Goal: Transaction & Acquisition: Purchase product/service

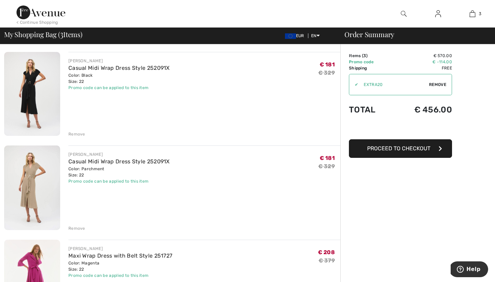
scroll to position [48, 0]
click at [82, 229] on div "Remove" at bounding box center [76, 229] width 17 height 6
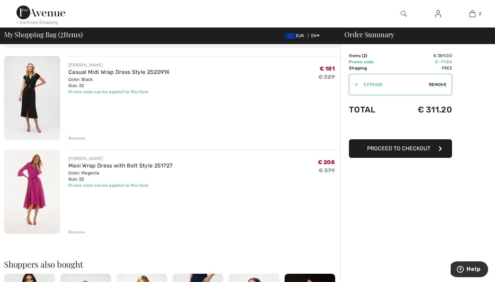
scroll to position [45, 0]
click at [431, 150] on button "Proceed to Checkout" at bounding box center [400, 148] width 103 height 19
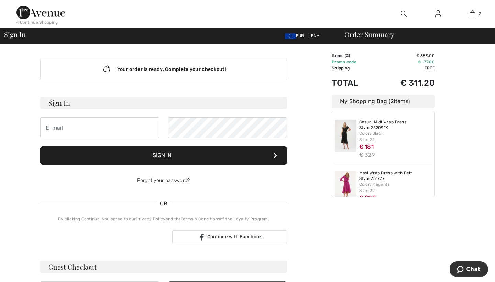
click at [248, 103] on h3 "Sign In" at bounding box center [163, 103] width 247 height 12
click at [240, 88] on div "Your order is ready. Complete your checkout! Sign In Sign In Forgot your passwo…" at bounding box center [164, 179] width 258 height 271
click at [124, 108] on h3 "Sign In" at bounding box center [163, 103] width 247 height 12
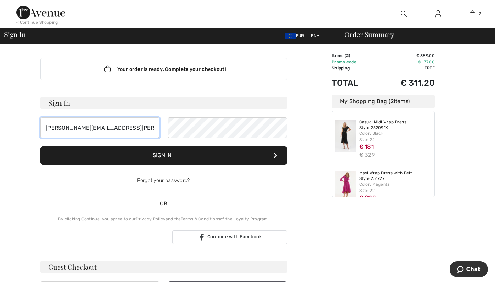
type input "claudia.mesker@hotmail.com"
click at [187, 151] on button "Sign In" at bounding box center [163, 155] width 247 height 19
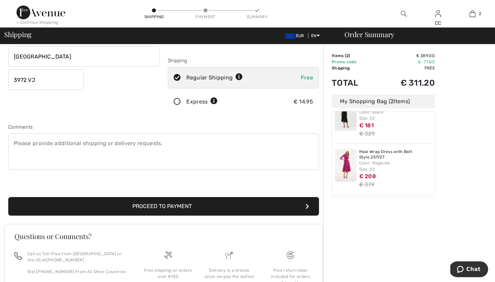
scroll to position [111, 0]
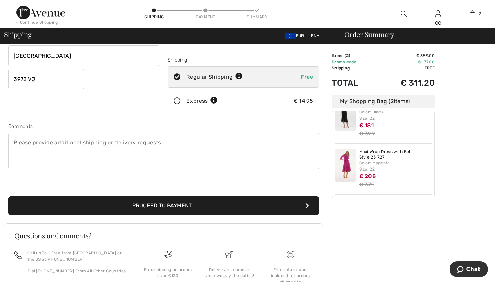
click at [243, 207] on button "Proceed to Payment" at bounding box center [163, 205] width 311 height 19
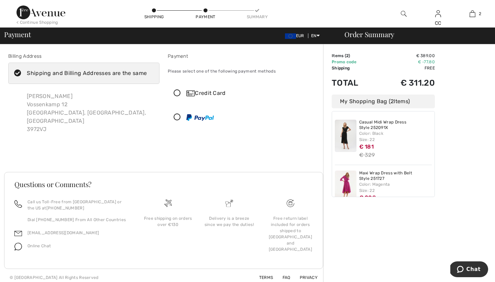
click at [177, 92] on icon at bounding box center [177, 93] width 18 height 7
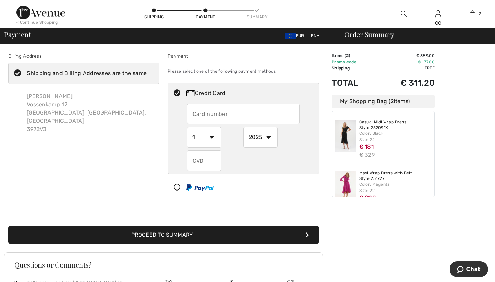
click at [207, 113] on input "text" at bounding box center [243, 114] width 113 height 21
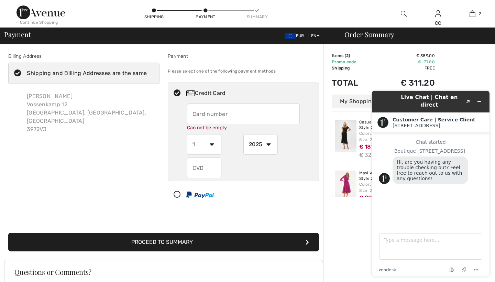
click at [209, 115] on input "text" at bounding box center [243, 114] width 113 height 21
type input "4837020051610359"
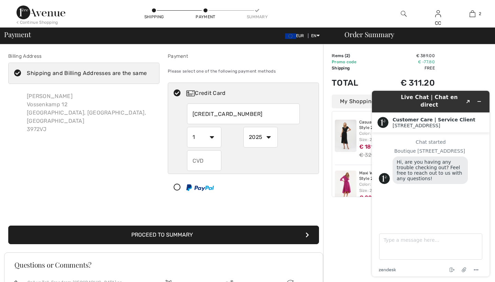
select select "11"
select select "2028"
click at [218, 159] on input "text" at bounding box center [204, 160] width 34 height 21
type input "567"
click at [463, 64] on div "Order Summary Details Items ( 2 ) € 389.00 Promo code € -77.80 Shipping Free Ta…" at bounding box center [409, 205] width 172 height 322
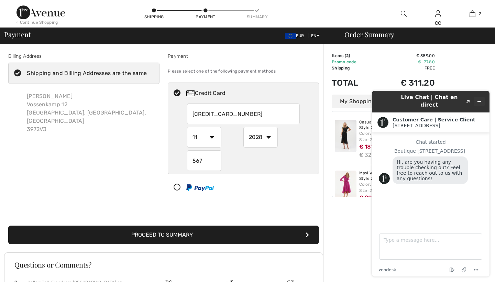
click at [480, 99] on icon "Minimize widget" at bounding box center [479, 101] width 5 height 5
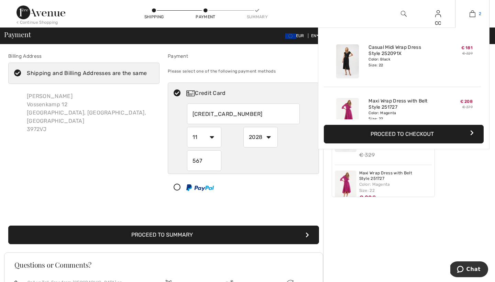
click at [474, 15] on img at bounding box center [473, 14] width 6 height 8
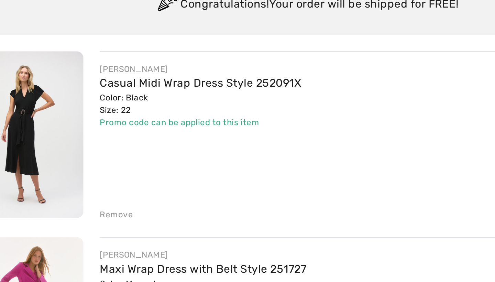
click at [68, 180] on div "Remove" at bounding box center [76, 183] width 17 height 6
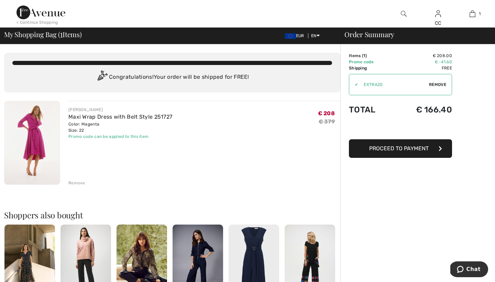
click at [56, 14] on img at bounding box center [41, 13] width 49 height 14
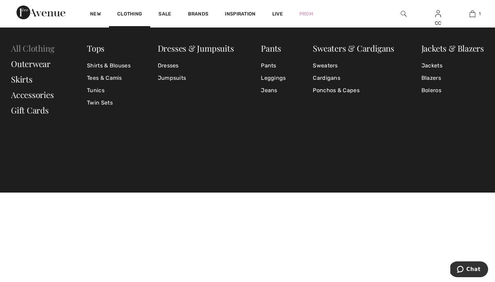
click at [47, 46] on link "All Clothing" at bounding box center [32, 48] width 43 height 11
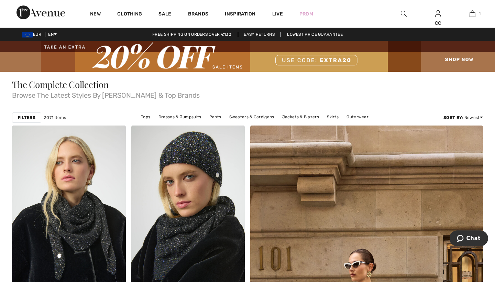
click at [34, 117] on strong "Filters" at bounding box center [27, 118] width 18 height 6
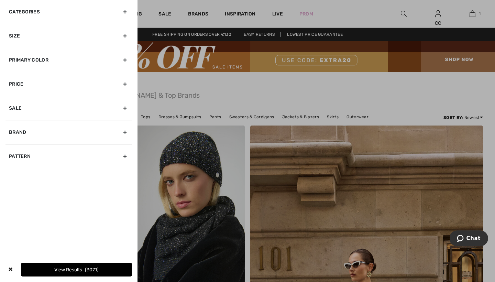
click at [46, 37] on div "Size" at bounding box center [69, 36] width 127 height 24
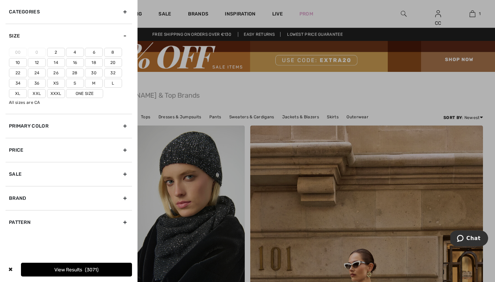
click at [37, 73] on label "24" at bounding box center [37, 72] width 18 height 9
click at [0, 0] on input"] "24" at bounding box center [0, 0] width 0 height 0
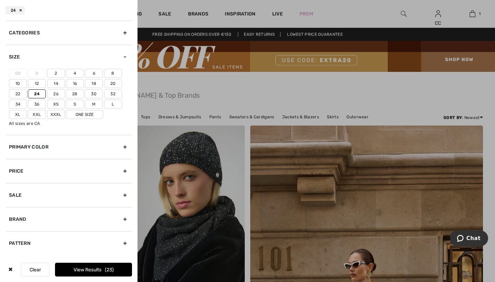
click at [55, 114] on label "Xxxl" at bounding box center [56, 114] width 18 height 9
click at [0, 0] on input"] "Xxxl" at bounding box center [0, 0] width 0 height 0
click at [65, 272] on button "View Results 29" at bounding box center [93, 270] width 77 height 14
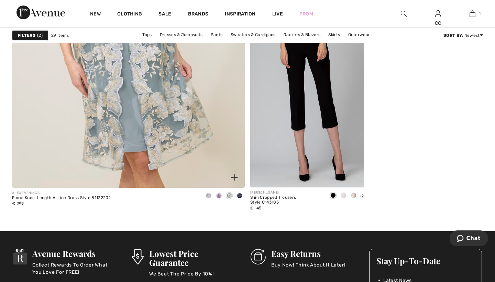
scroll to position [1906, 0]
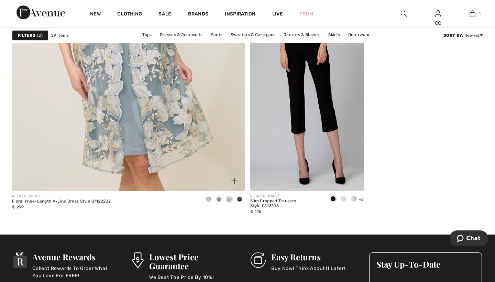
click at [121, 105] on img at bounding box center [128, 26] width 279 height 419
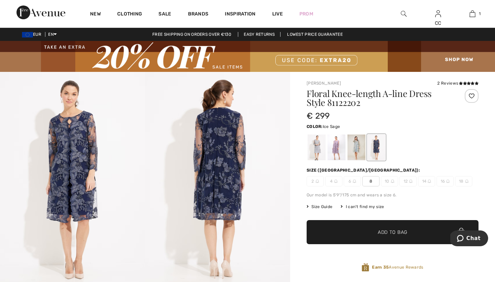
click at [358, 150] on div at bounding box center [357, 147] width 18 height 26
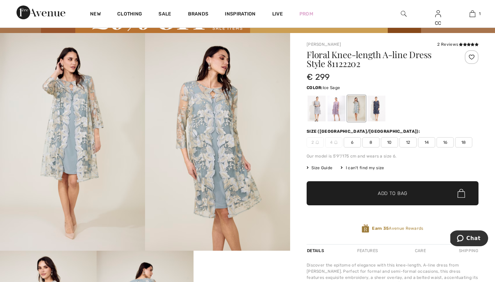
scroll to position [43, 0]
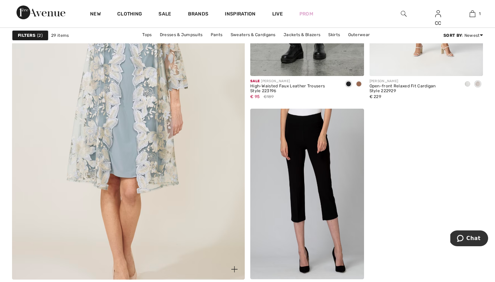
scroll to position [1807, 0]
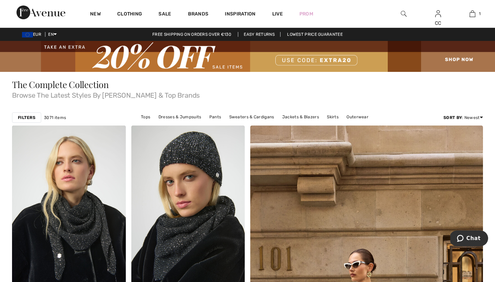
click at [30, 116] on strong "Filters" at bounding box center [27, 118] width 18 height 6
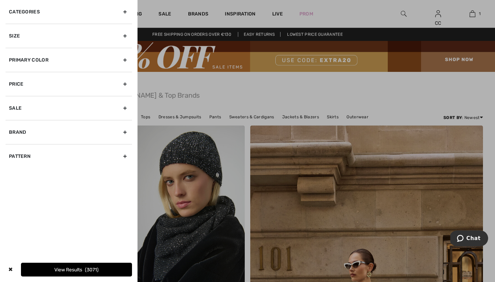
click at [52, 38] on div "Size" at bounding box center [69, 36] width 127 height 24
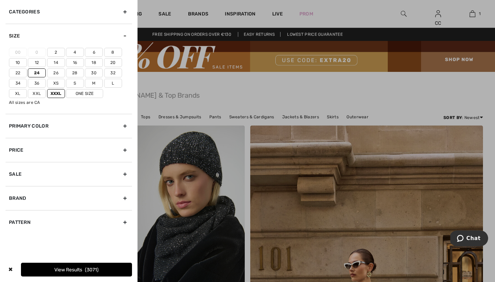
click at [71, 269] on button "View Results 3071" at bounding box center [76, 270] width 111 height 14
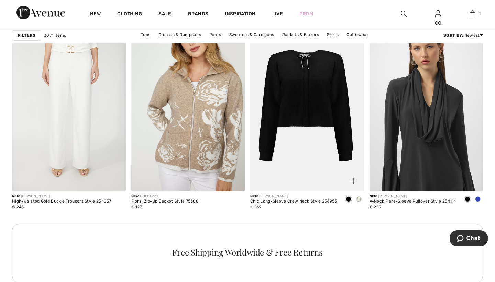
scroll to position [708, 0]
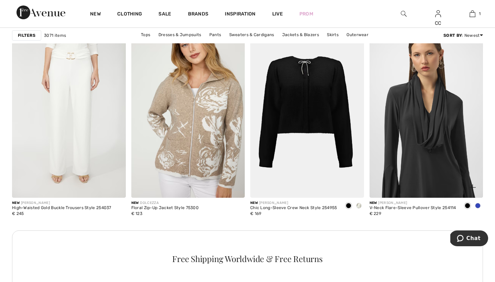
click at [478, 205] on span at bounding box center [478, 206] width 6 height 6
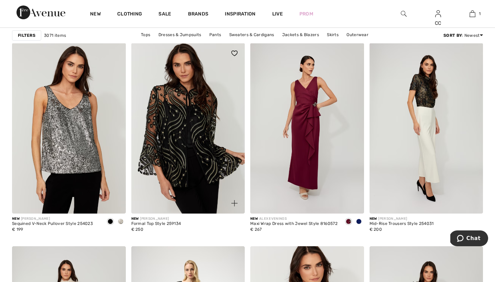
scroll to position [2083, 0]
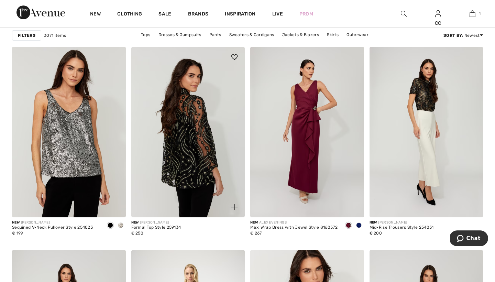
click at [200, 170] on img at bounding box center [188, 132] width 114 height 171
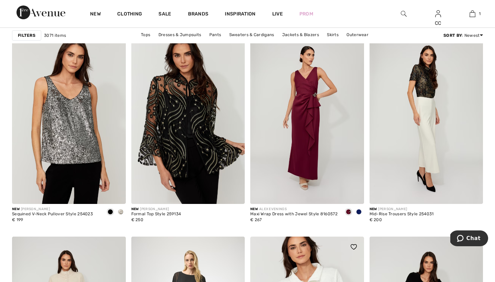
scroll to position [2096, 0]
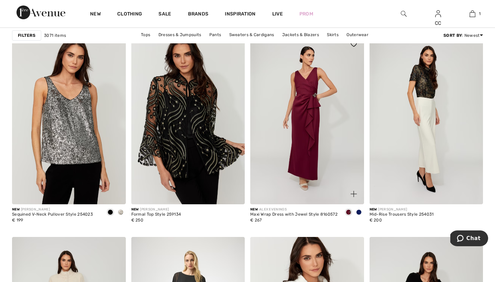
click at [359, 213] on span at bounding box center [359, 212] width 6 height 6
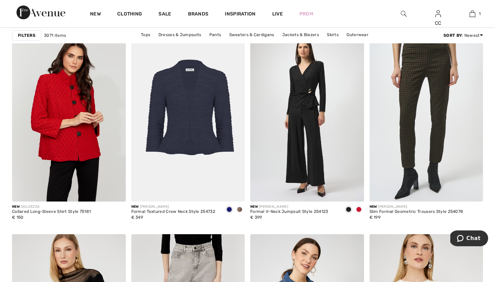
scroll to position [2585, 0]
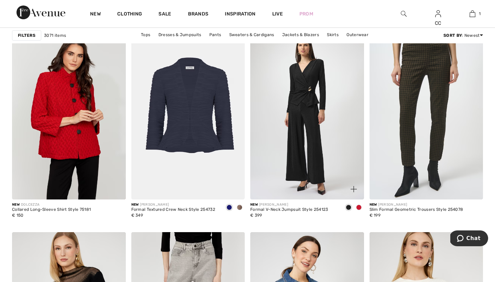
click at [359, 207] on span at bounding box center [359, 208] width 6 height 6
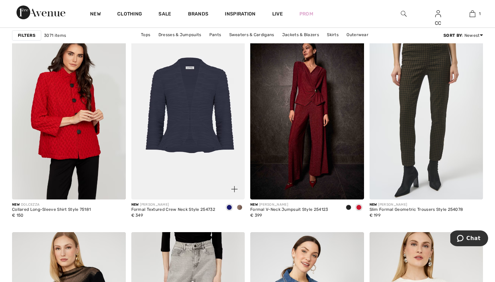
click at [241, 208] on span at bounding box center [240, 208] width 6 height 6
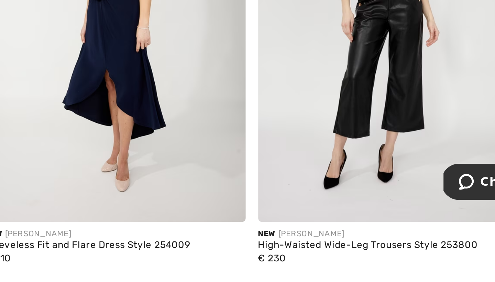
scroll to position [2983, 0]
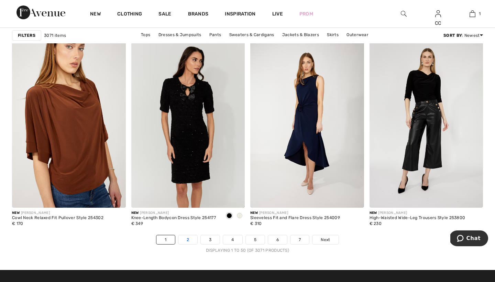
click at [189, 242] on link "2" at bounding box center [187, 239] width 19 height 9
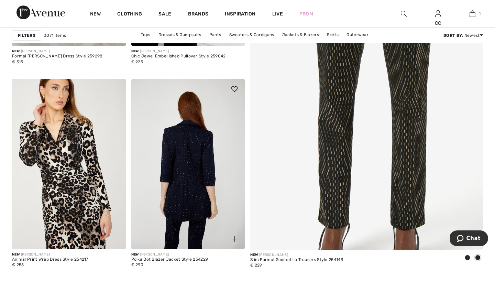
scroll to position [258, 0]
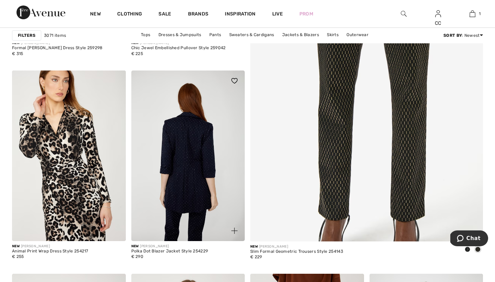
click at [197, 171] on img at bounding box center [188, 156] width 114 height 171
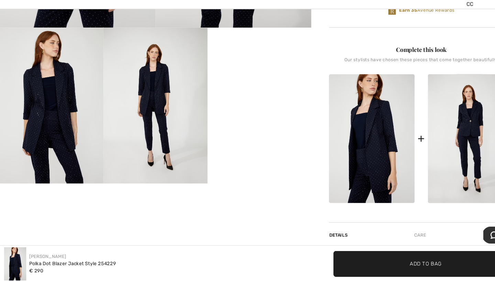
scroll to position [246, 0]
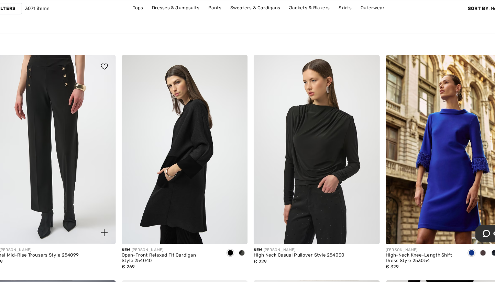
scroll to position [944, 0]
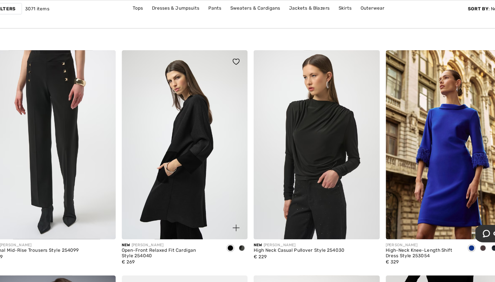
click at [237, 249] on span at bounding box center [240, 252] width 6 height 6
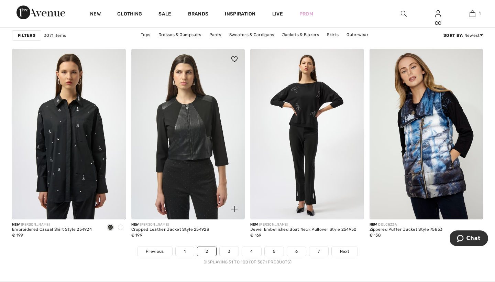
scroll to position [2973, 0]
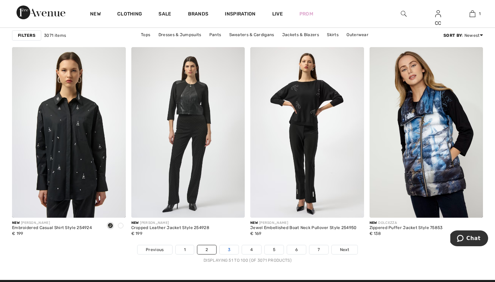
click at [230, 249] on link "3" at bounding box center [229, 249] width 19 height 9
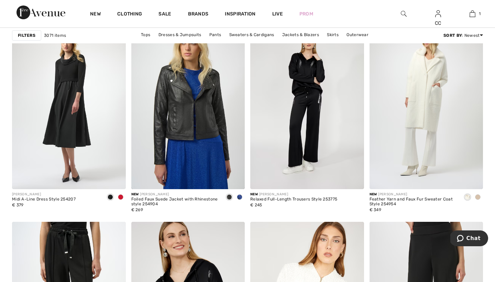
scroll to position [514, 0]
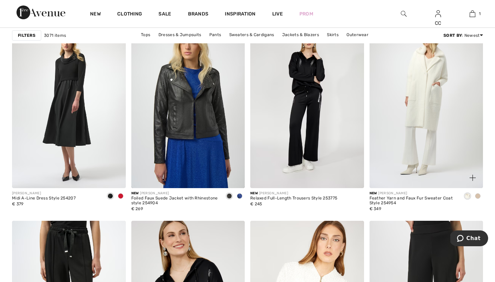
click at [477, 194] on span at bounding box center [478, 196] width 6 height 6
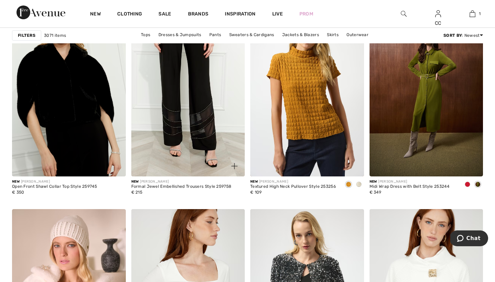
scroll to position [2603, 0]
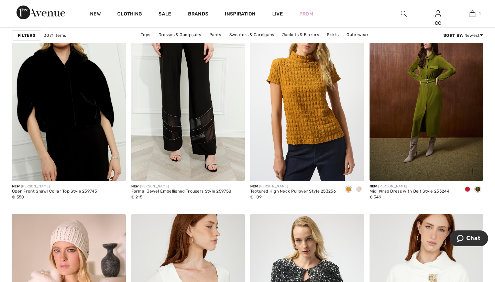
click at [469, 191] on span at bounding box center [468, 189] width 6 height 6
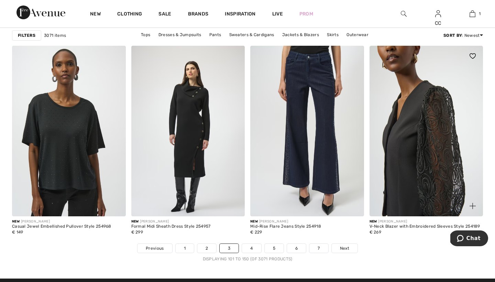
scroll to position [2983, 0]
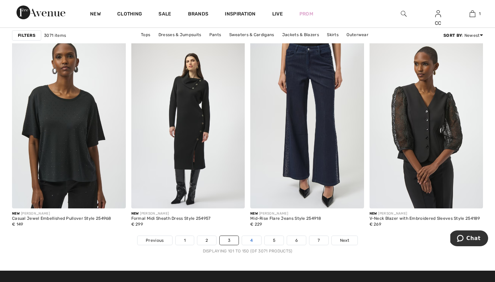
click at [252, 241] on link "4" at bounding box center [251, 240] width 19 height 9
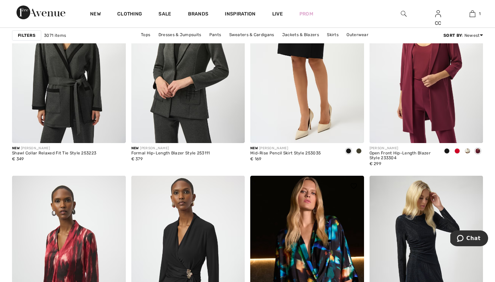
scroll to position [560, 0]
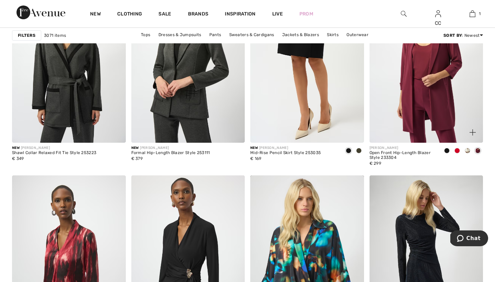
click at [457, 149] on span at bounding box center [458, 151] width 6 height 6
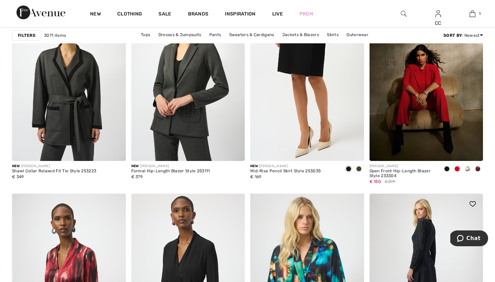
scroll to position [542, 0]
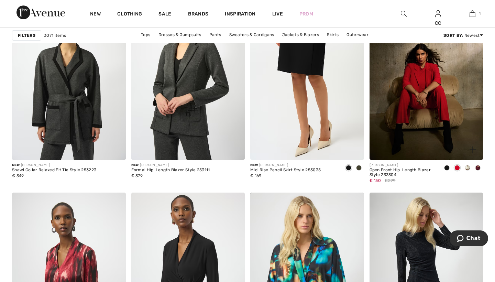
click at [469, 166] on span at bounding box center [468, 168] width 6 height 6
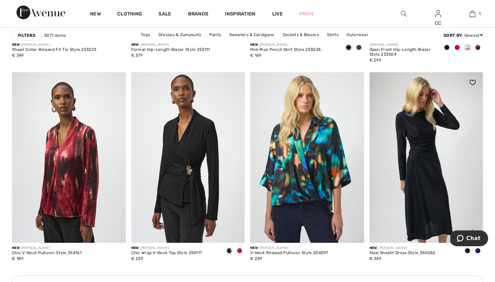
scroll to position [671, 0]
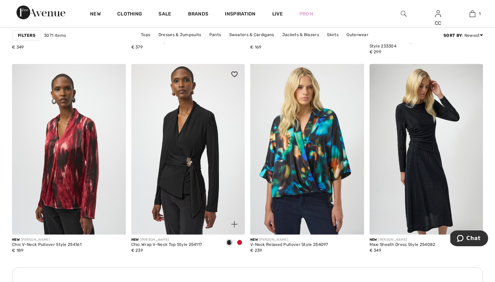
click at [240, 243] on span at bounding box center [240, 243] width 6 height 6
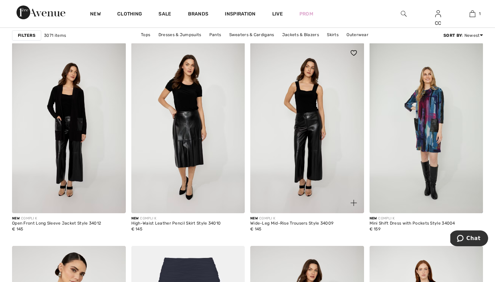
scroll to position [2087, 0]
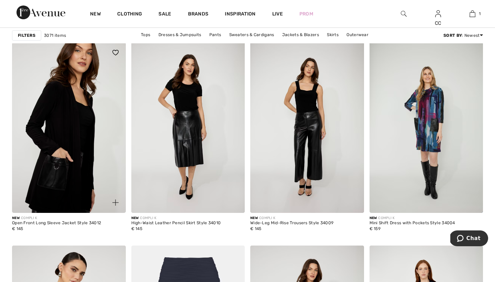
click at [86, 159] on img at bounding box center [69, 127] width 114 height 171
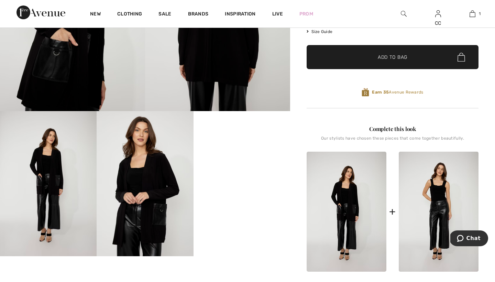
scroll to position [179, 0]
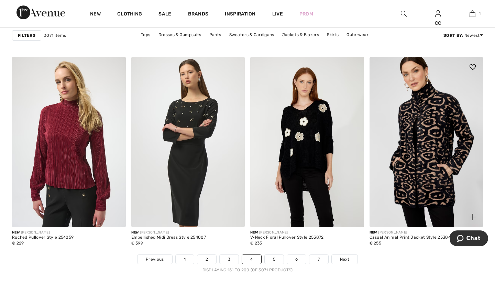
scroll to position [2967, 0]
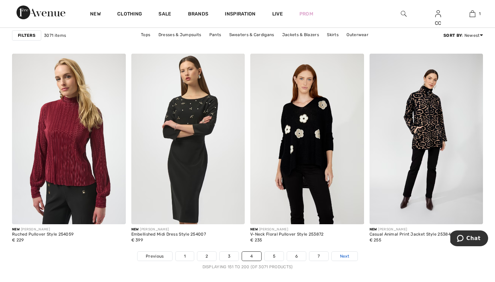
click at [345, 256] on span "Next" at bounding box center [344, 256] width 9 height 6
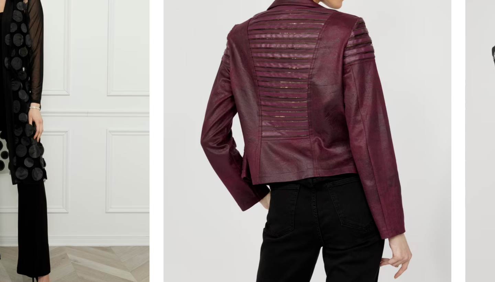
scroll to position [2782, 0]
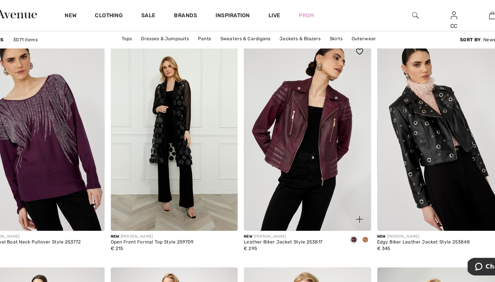
click at [356, 215] on span at bounding box center [359, 215] width 6 height 6
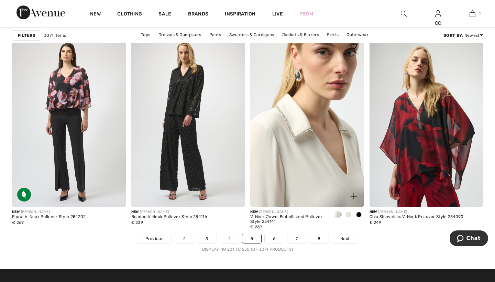
scroll to position [2988, 0]
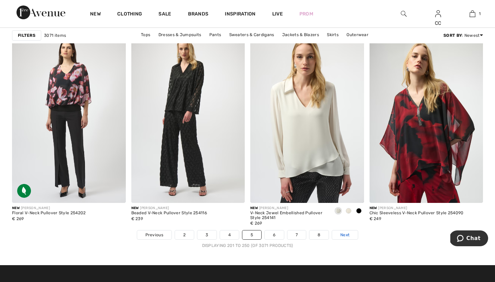
click at [345, 237] on span "Next" at bounding box center [344, 235] width 9 height 6
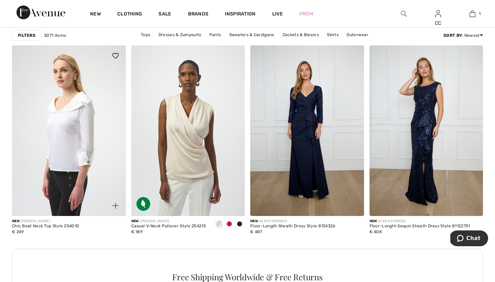
scroll to position [690, 0]
click at [230, 224] on span at bounding box center [230, 224] width 6 height 6
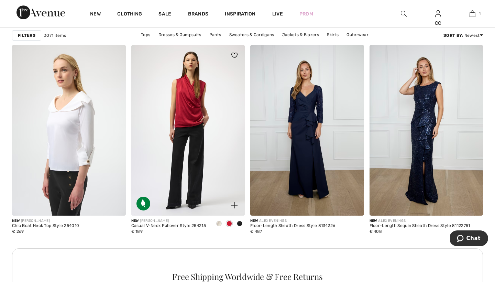
click at [240, 222] on span at bounding box center [240, 224] width 6 height 6
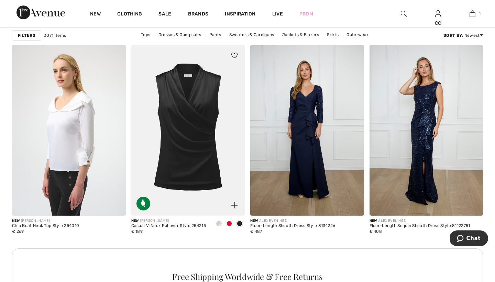
click at [220, 224] on span at bounding box center [219, 224] width 6 height 6
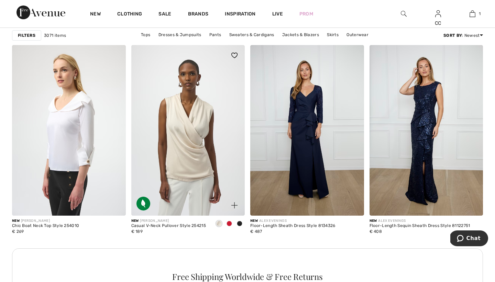
click at [228, 224] on span at bounding box center [230, 224] width 6 height 6
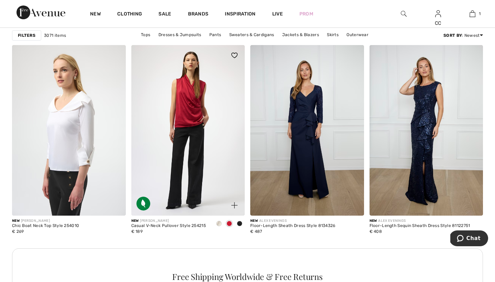
click at [242, 223] on span at bounding box center [240, 224] width 6 height 6
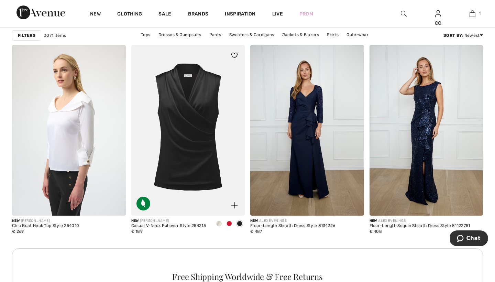
scroll to position [671, 0]
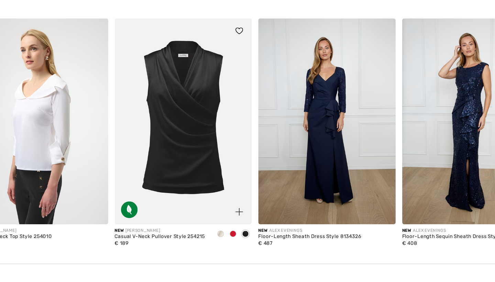
click at [171, 154] on img at bounding box center [188, 149] width 114 height 171
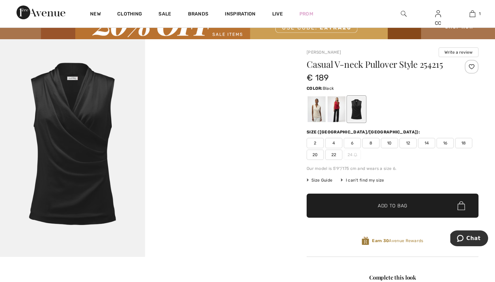
scroll to position [34, 0]
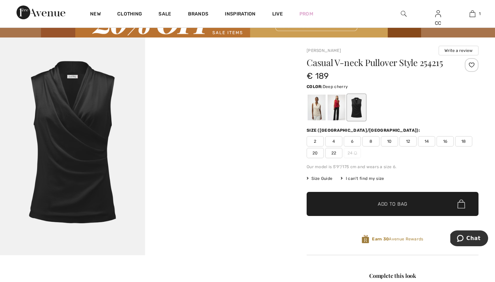
click at [337, 120] on div at bounding box center [337, 108] width 18 height 26
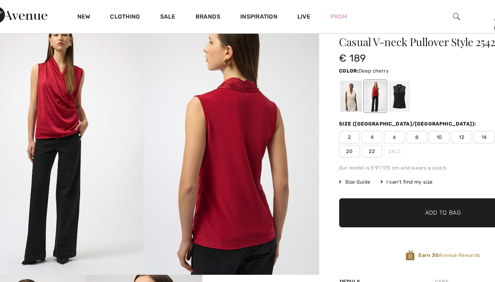
scroll to position [59, 0]
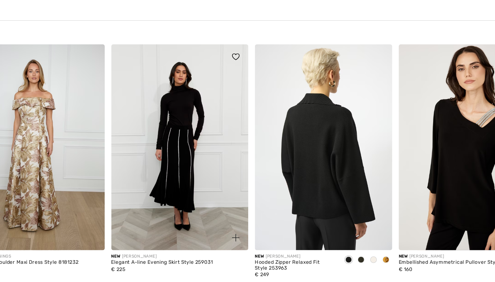
scroll to position [946, 0]
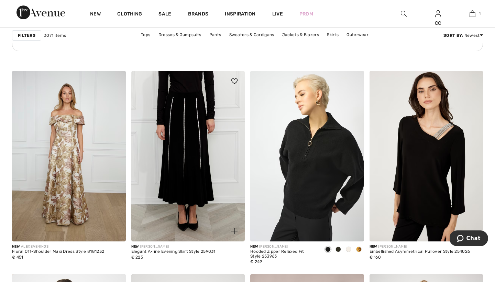
click at [187, 170] on img at bounding box center [188, 156] width 114 height 171
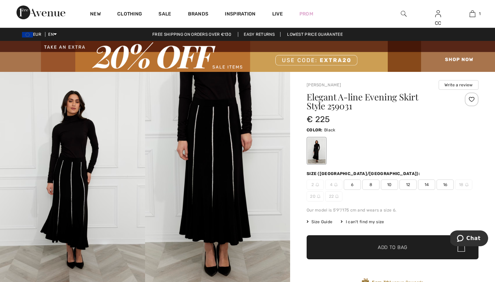
click at [79, 178] on img at bounding box center [72, 181] width 145 height 218
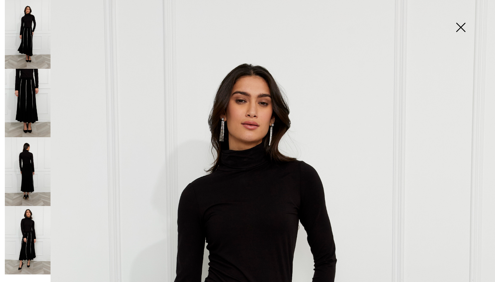
click at [38, 98] on img at bounding box center [28, 103] width 46 height 69
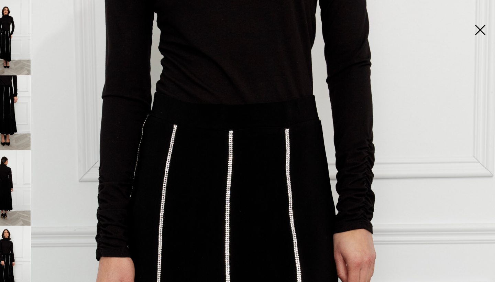
scroll to position [6, 0]
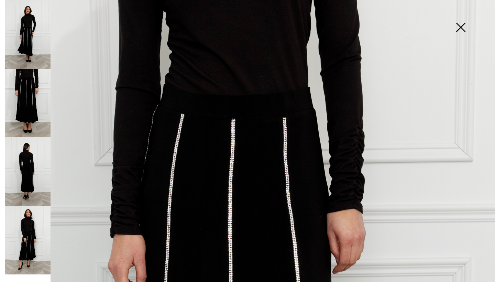
click at [15, 89] on img at bounding box center [28, 103] width 46 height 69
click at [29, 165] on img at bounding box center [28, 171] width 46 height 69
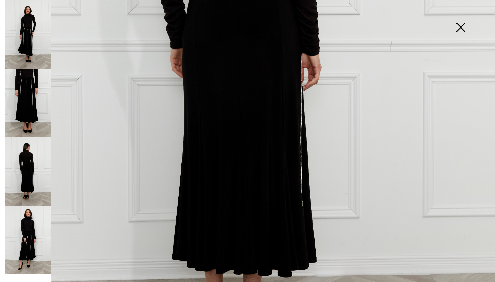
scroll to position [319, 0]
click at [32, 119] on img at bounding box center [28, 103] width 46 height 69
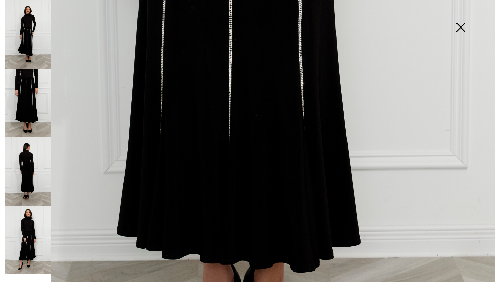
click at [36, 163] on img at bounding box center [28, 171] width 46 height 69
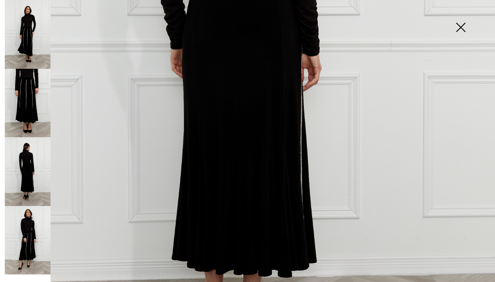
click at [26, 39] on img at bounding box center [28, 34] width 46 height 69
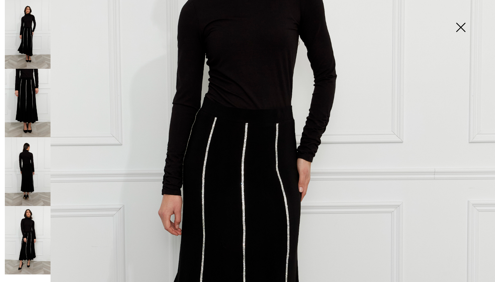
scroll to position [186, 0]
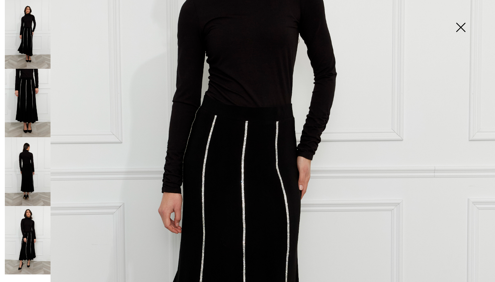
click at [461, 26] on img at bounding box center [461, 27] width 34 height 35
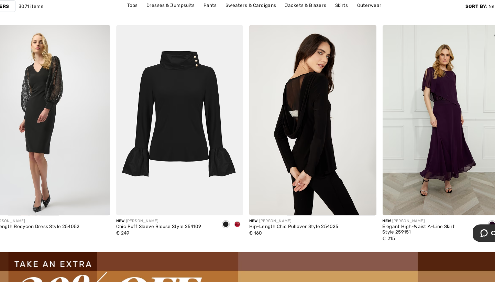
scroll to position [1360, 0]
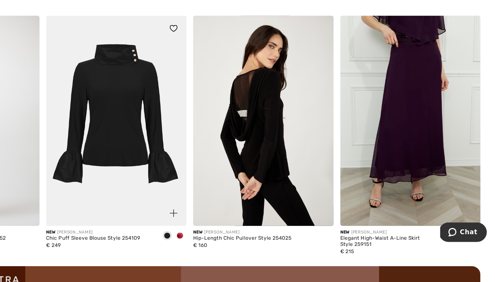
click at [237, 238] on span at bounding box center [240, 241] width 6 height 6
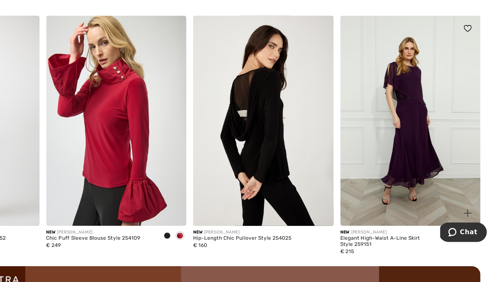
click at [370, 121] on img at bounding box center [427, 148] width 114 height 171
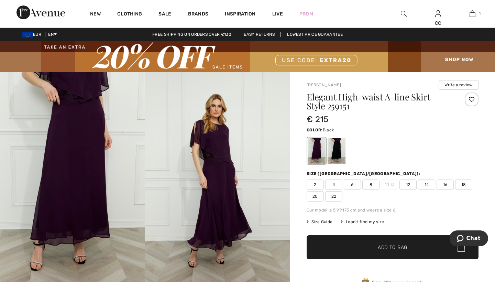
click at [339, 155] on div at bounding box center [337, 151] width 18 height 26
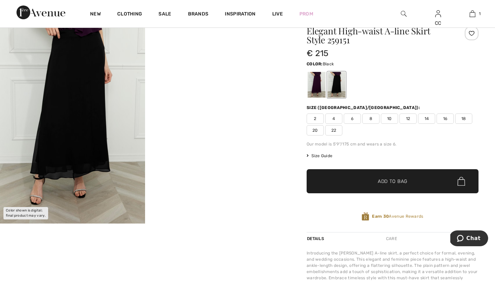
scroll to position [65, 0]
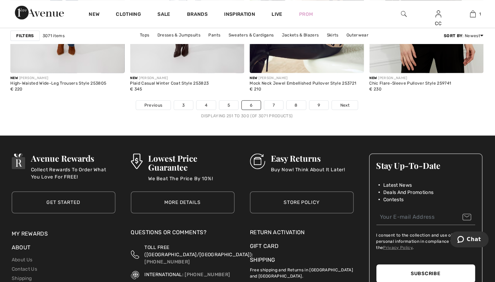
scroll to position [3118, 0]
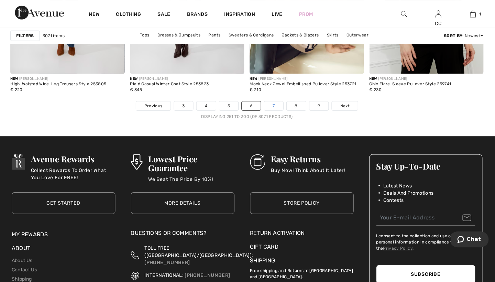
click at [276, 102] on link "7" at bounding box center [274, 105] width 19 height 9
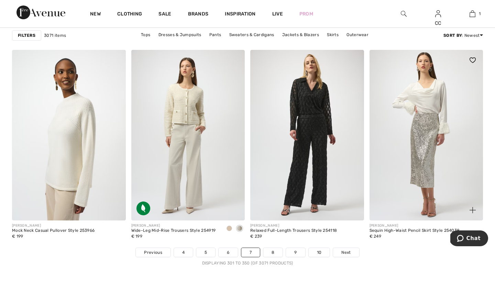
scroll to position [2968, 0]
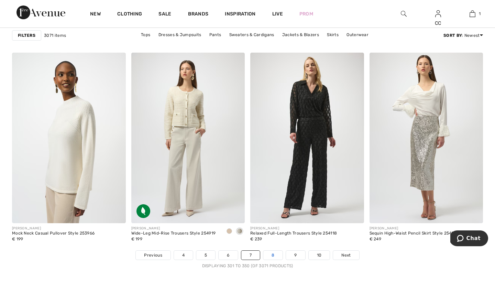
click at [270, 257] on link "8" at bounding box center [272, 255] width 19 height 9
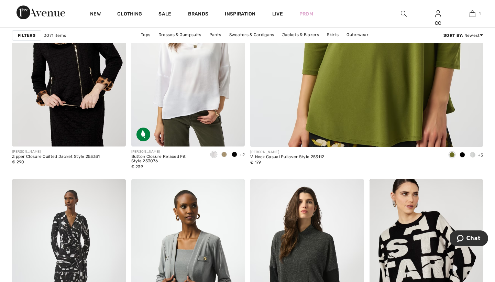
scroll to position [340, 0]
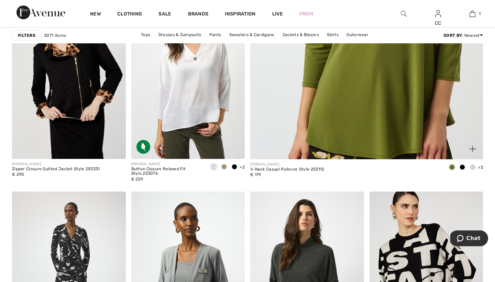
click at [471, 166] on span at bounding box center [473, 167] width 6 height 6
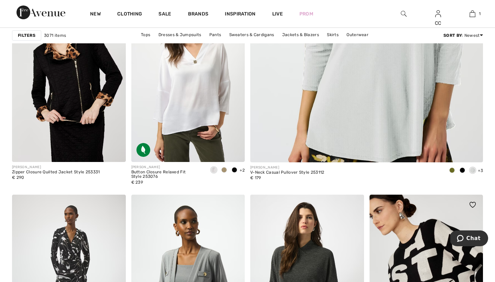
scroll to position [339, 0]
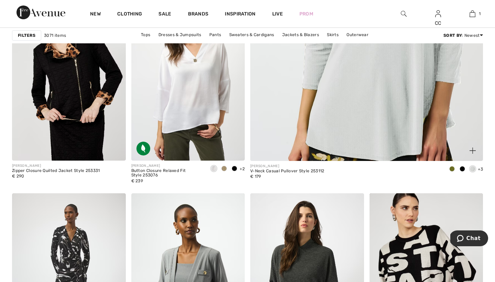
click at [480, 171] on span "+3" at bounding box center [480, 169] width 5 height 5
click at [473, 150] on img at bounding box center [473, 151] width 6 height 6
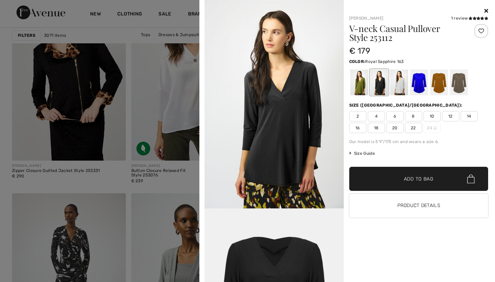
click at [420, 86] on div at bounding box center [419, 82] width 18 height 26
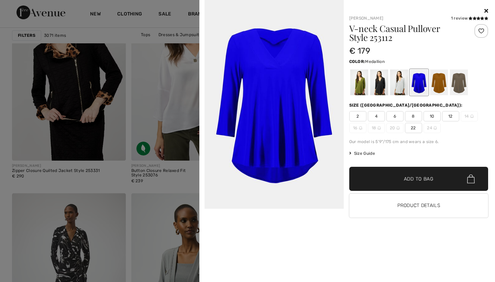
click at [441, 85] on div at bounding box center [439, 82] width 18 height 26
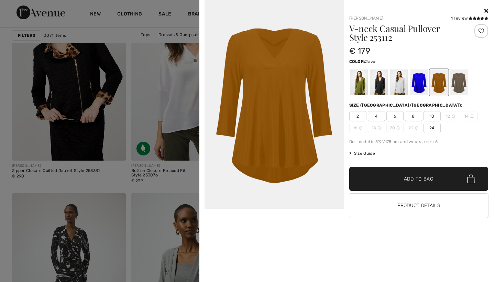
click at [460, 84] on div at bounding box center [459, 82] width 18 height 26
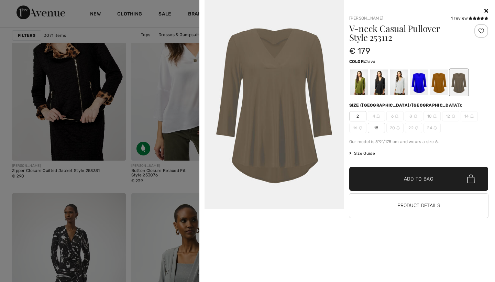
click at [486, 10] on icon at bounding box center [487, 11] width 4 height 6
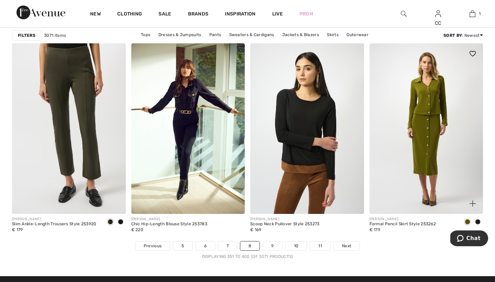
scroll to position [2979, 0]
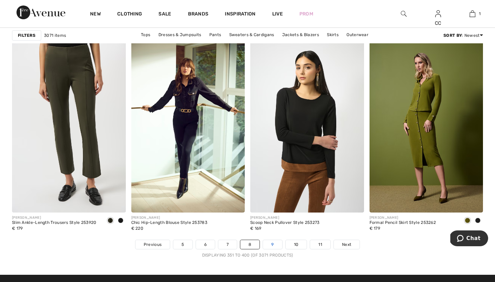
click at [271, 246] on link "9" at bounding box center [272, 244] width 19 height 9
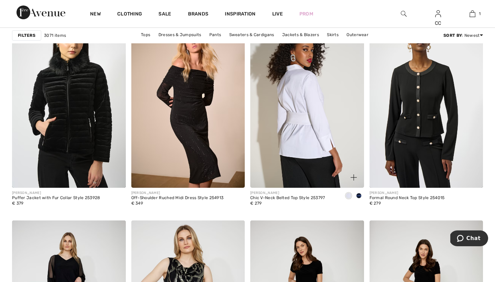
scroll to position [1204, 0]
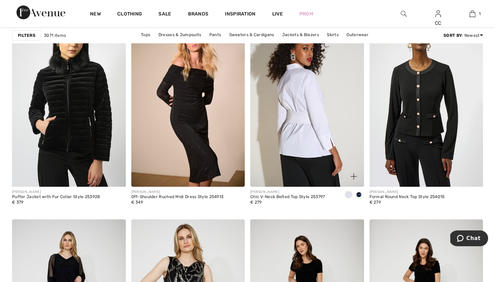
click at [328, 136] on img at bounding box center [307, 101] width 114 height 171
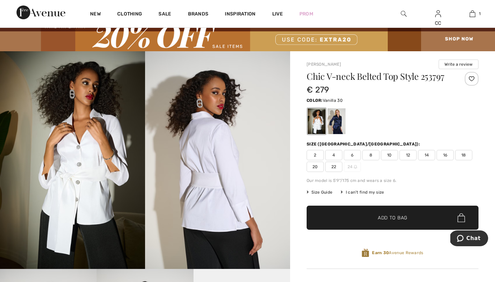
scroll to position [13, 0]
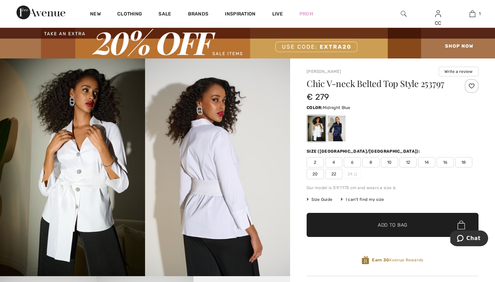
click at [335, 133] on div at bounding box center [337, 129] width 18 height 26
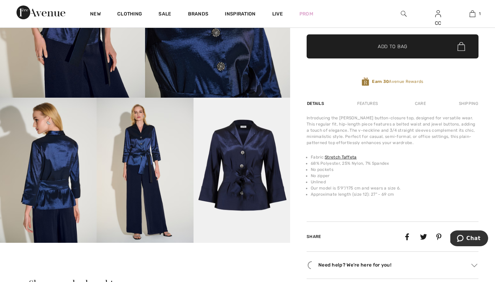
scroll to position [193, 0]
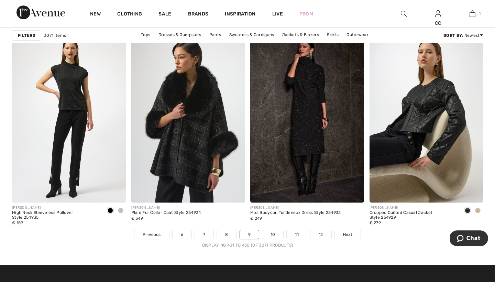
scroll to position [2989, 0]
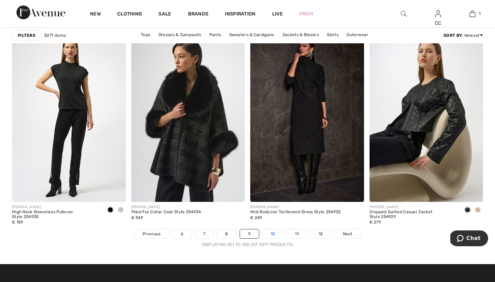
click at [279, 235] on link "10" at bounding box center [272, 233] width 21 height 9
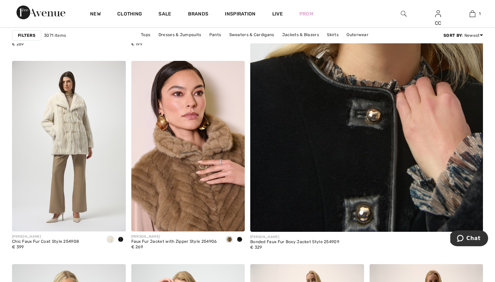
scroll to position [270, 0]
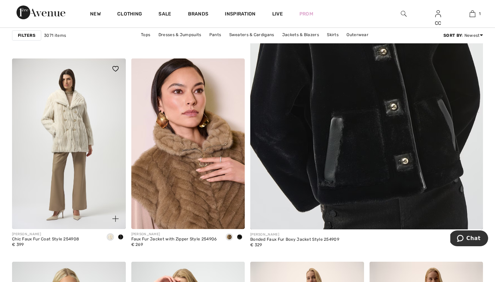
click at [122, 236] on span at bounding box center [121, 237] width 6 height 6
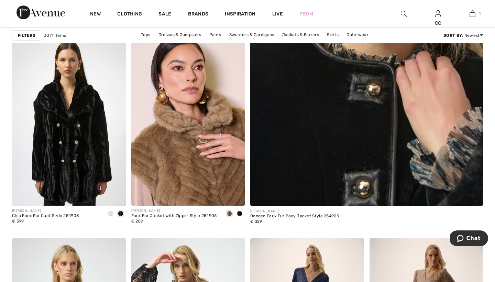
scroll to position [300, 0]
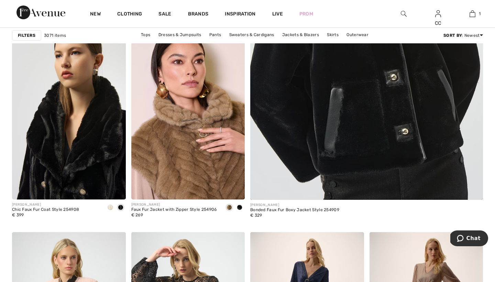
click at [75, 153] on img at bounding box center [69, 114] width 114 height 171
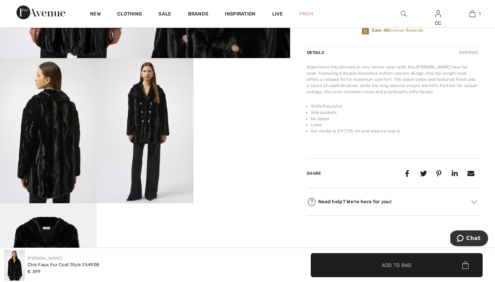
scroll to position [230, 0]
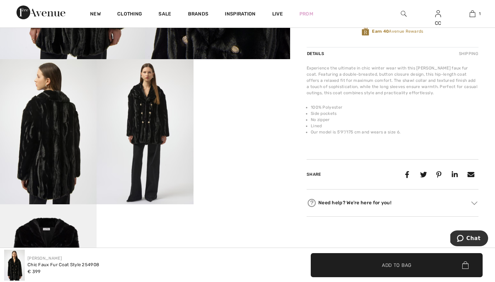
click at [228, 108] on video "Your browser does not support the video tag." at bounding box center [242, 83] width 97 height 48
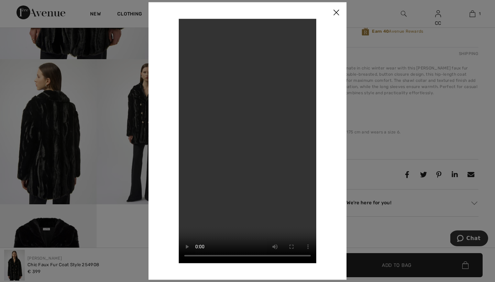
click at [334, 12] on img at bounding box center [336, 12] width 21 height 21
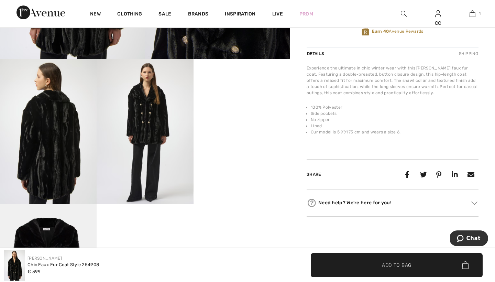
click at [165, 133] on img at bounding box center [145, 131] width 97 height 145
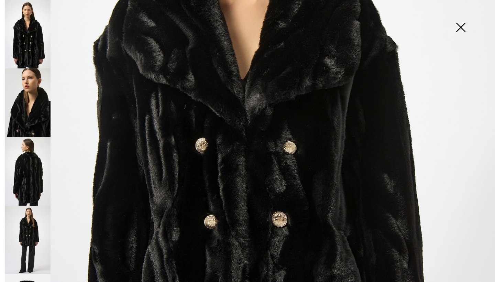
scroll to position [367, 0]
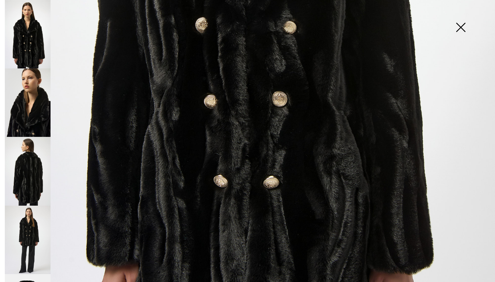
click at [34, 165] on img at bounding box center [28, 171] width 46 height 68
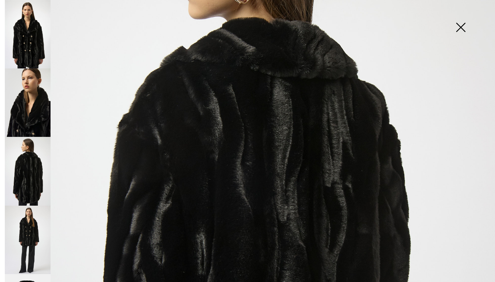
scroll to position [134, 0]
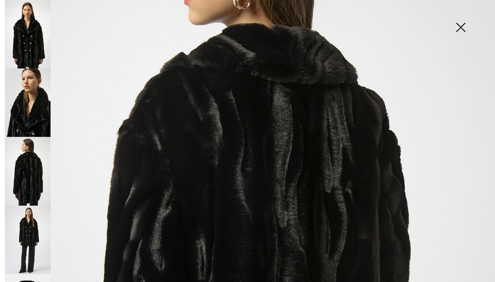
click at [37, 217] on img at bounding box center [28, 240] width 46 height 68
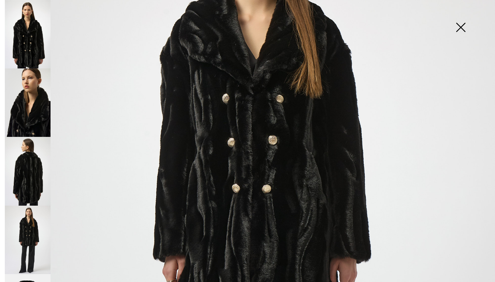
click at [25, 47] on img at bounding box center [28, 34] width 46 height 68
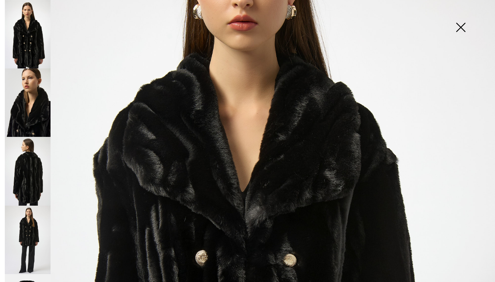
click at [462, 29] on img at bounding box center [461, 27] width 34 height 35
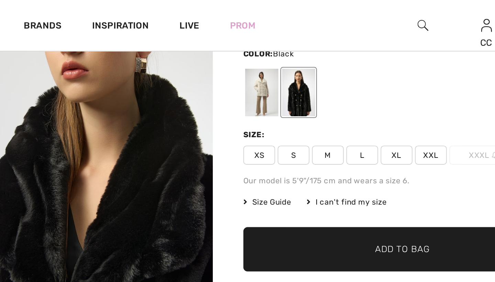
scroll to position [90, 0]
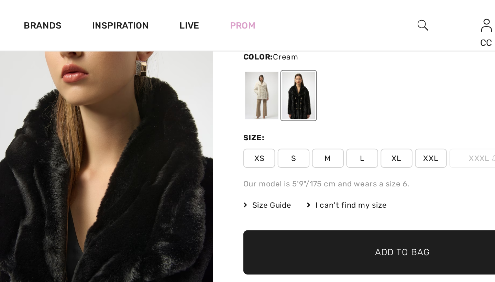
click at [308, 57] on div at bounding box center [317, 52] width 18 height 26
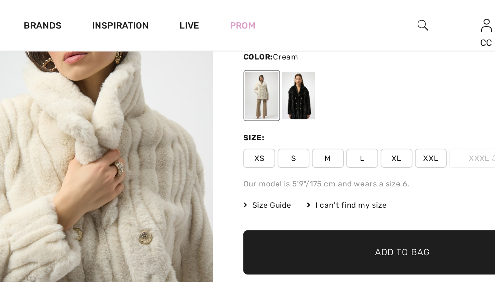
click at [308, 56] on div at bounding box center [317, 52] width 18 height 26
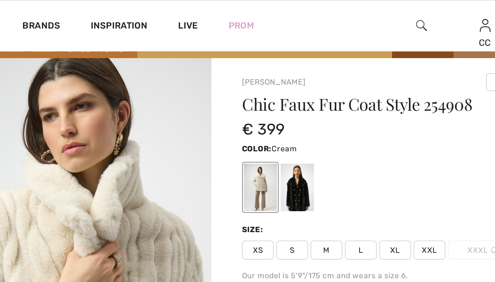
scroll to position [20, 0]
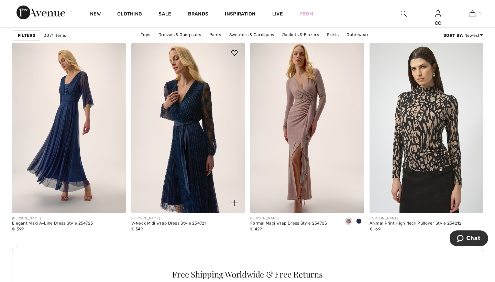
scroll to position [702, 0]
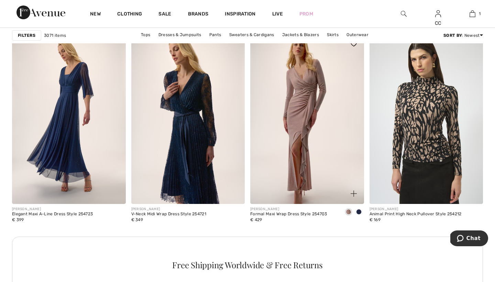
click at [358, 209] on span at bounding box center [359, 212] width 6 height 6
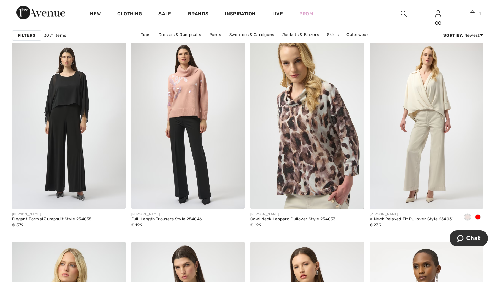
scroll to position [2092, 0]
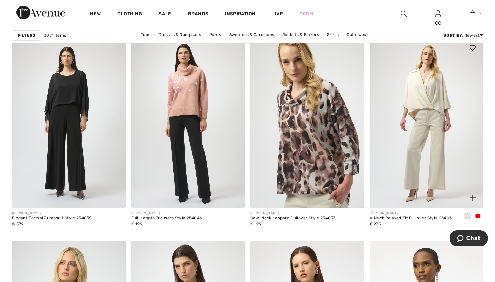
click at [479, 213] on div at bounding box center [478, 216] width 10 height 11
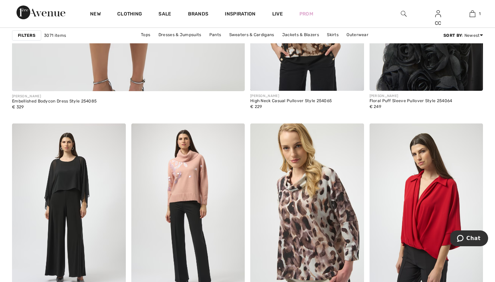
scroll to position [2081, 0]
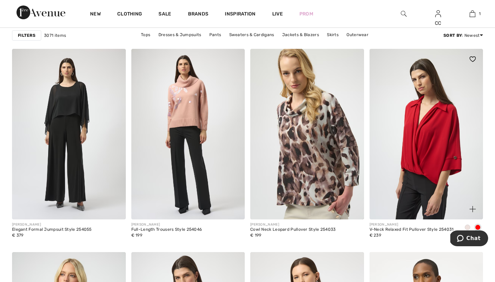
click at [468, 227] on span at bounding box center [468, 228] width 6 height 6
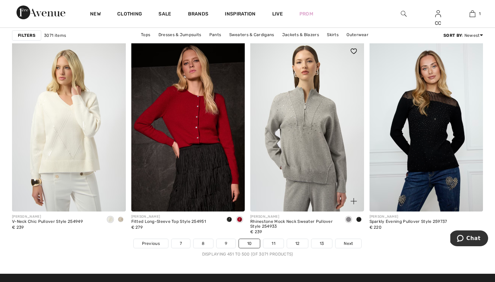
scroll to position [2989, 0]
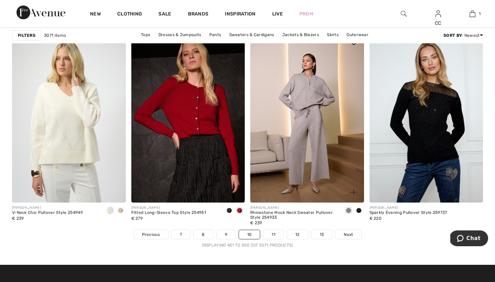
click at [348, 230] on div "[PERSON_NAME] Rhinestone Mock Neck Sweater Pullover Style 254933 € 239" at bounding box center [307, 216] width 114 height 27
click at [349, 233] on span "Next" at bounding box center [348, 234] width 9 height 6
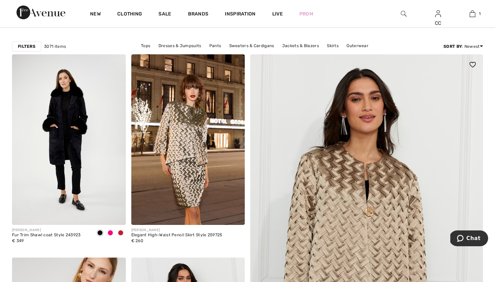
scroll to position [68, 0]
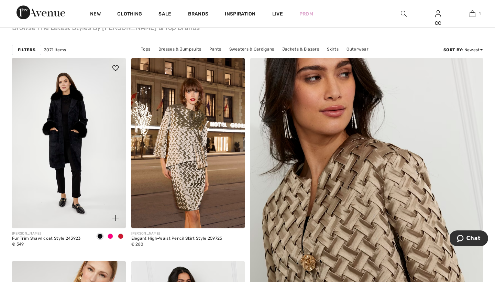
click at [120, 239] on span at bounding box center [121, 237] width 6 height 6
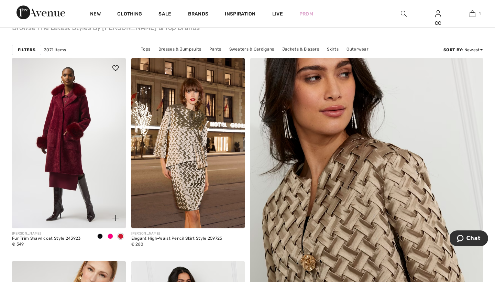
click at [111, 236] on span at bounding box center [111, 237] width 6 height 6
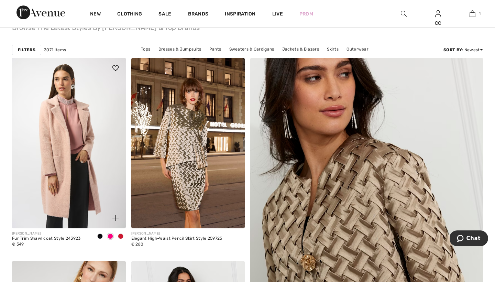
click at [121, 236] on span at bounding box center [121, 237] width 6 height 6
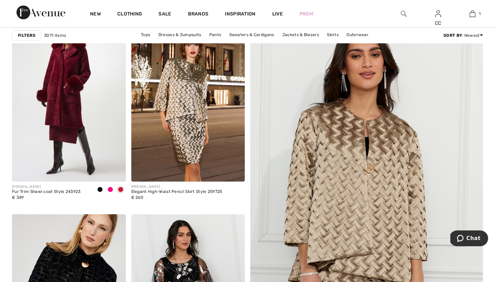
scroll to position [113, 0]
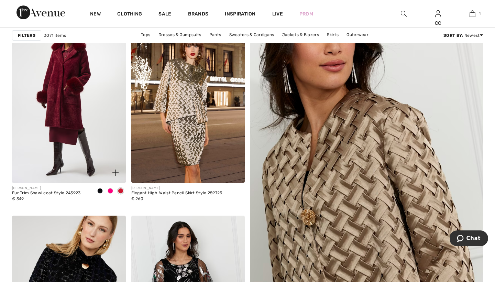
click at [111, 190] on span at bounding box center [111, 191] width 6 height 6
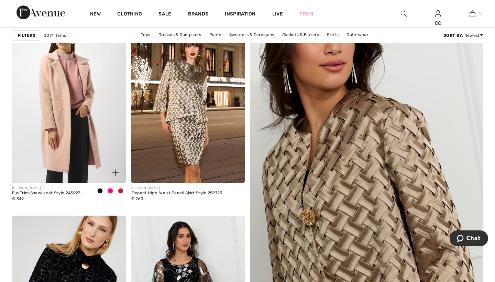
click at [116, 190] on div at bounding box center [121, 191] width 10 height 11
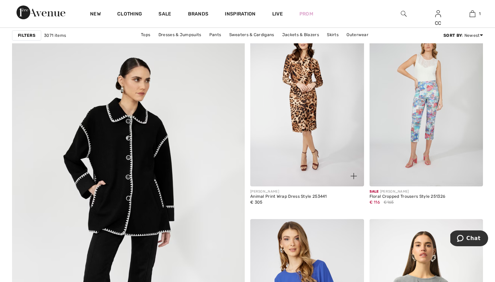
scroll to position [1707, 0]
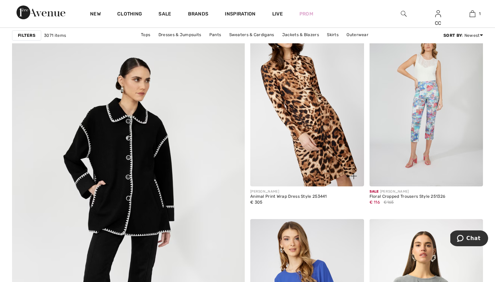
click at [320, 138] on img at bounding box center [307, 101] width 114 height 171
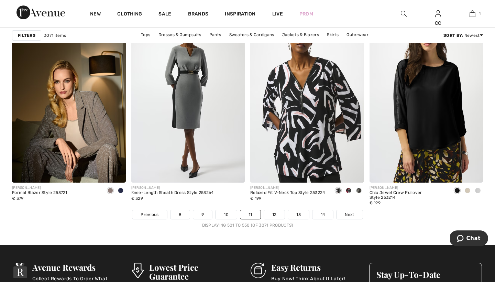
scroll to position [3009, 0]
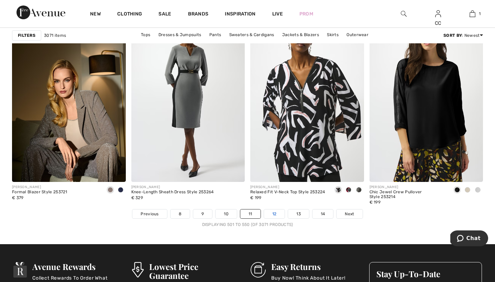
click at [270, 214] on link "12" at bounding box center [274, 213] width 21 height 9
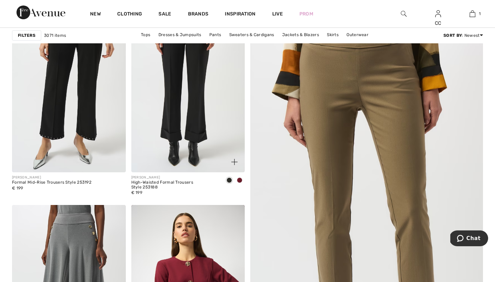
scroll to position [130, 0]
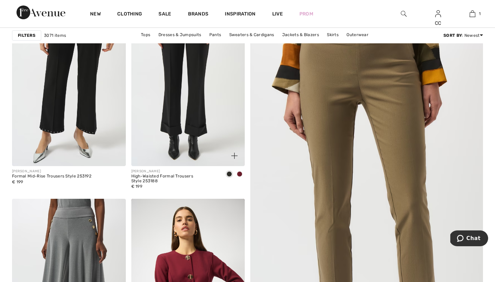
click at [240, 176] on span at bounding box center [240, 174] width 6 height 6
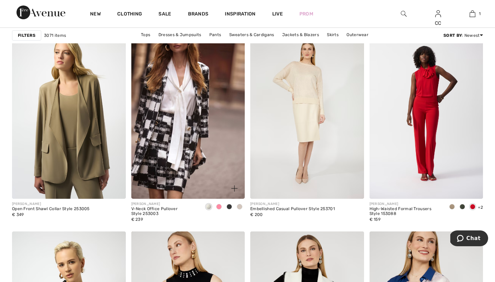
scroll to position [503, 0]
click at [220, 207] on span at bounding box center [219, 207] width 6 height 6
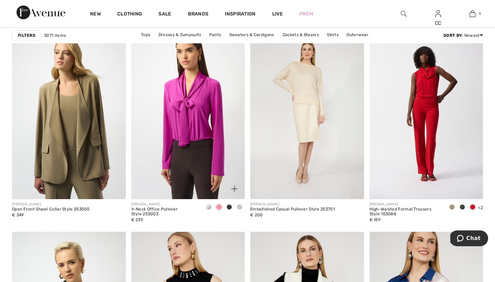
click at [209, 206] on span at bounding box center [209, 207] width 6 height 6
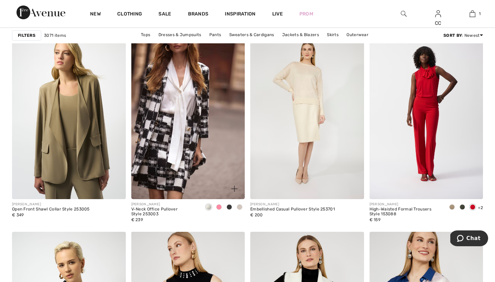
click at [239, 206] on span at bounding box center [240, 207] width 6 height 6
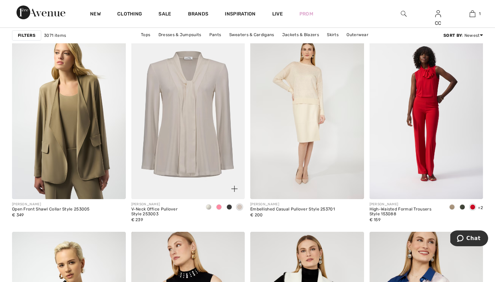
click at [220, 206] on span at bounding box center [219, 207] width 6 height 6
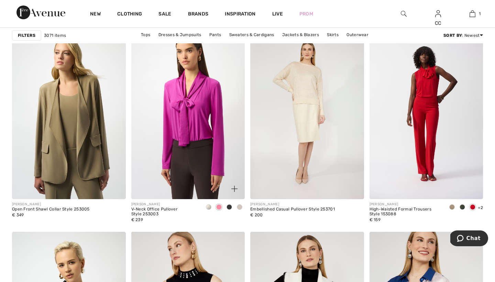
click at [229, 206] on span at bounding box center [230, 207] width 6 height 6
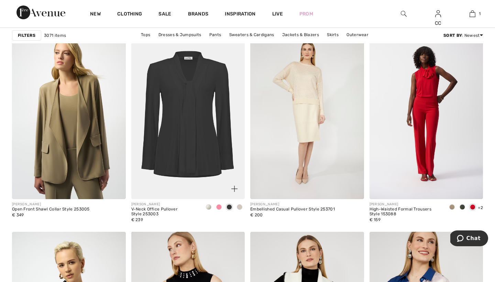
click at [209, 207] on span at bounding box center [209, 207] width 6 height 6
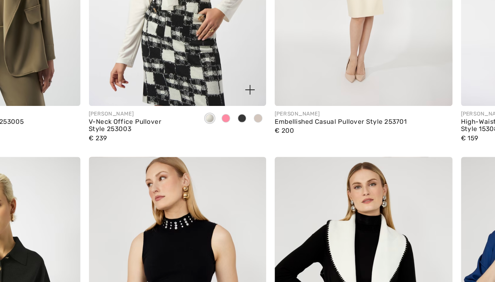
scroll to position [547, 0]
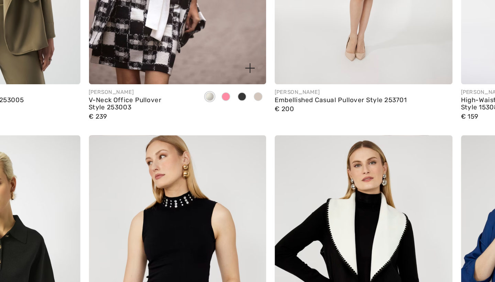
click at [206, 161] on span at bounding box center [209, 164] width 6 height 6
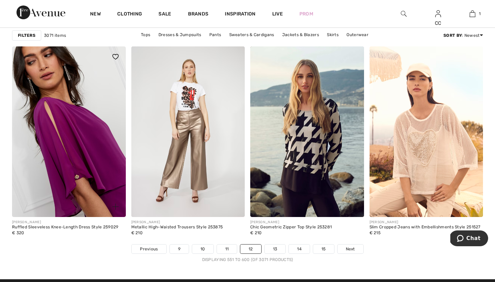
scroll to position [2980, 0]
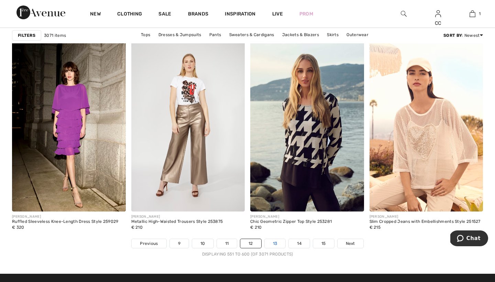
click at [278, 247] on link "13" at bounding box center [275, 243] width 21 height 9
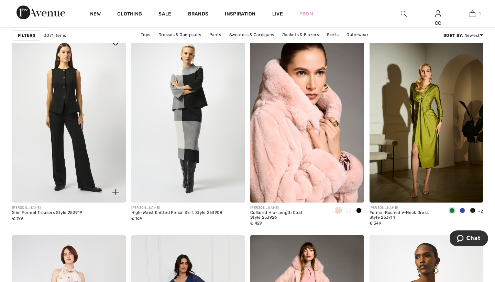
scroll to position [501, 0]
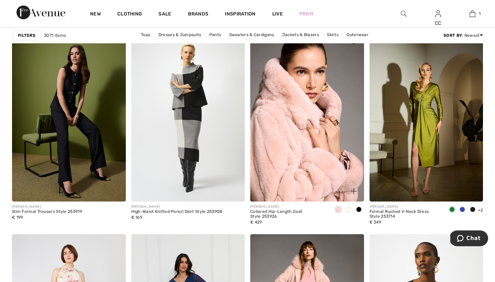
click at [349, 210] on span at bounding box center [349, 210] width 6 height 6
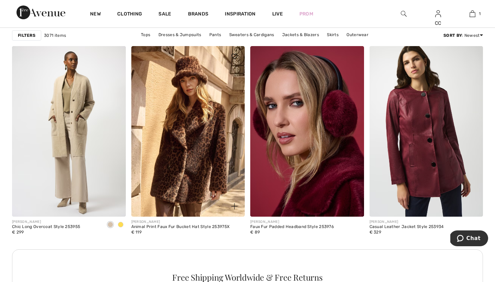
scroll to position [2287, 0]
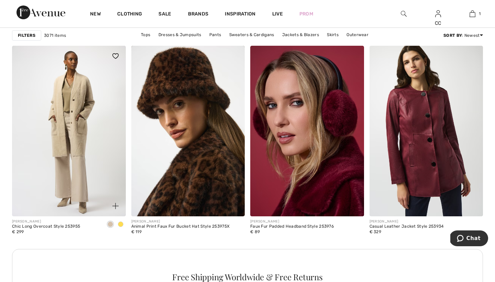
click at [120, 223] on span at bounding box center [121, 224] width 6 height 6
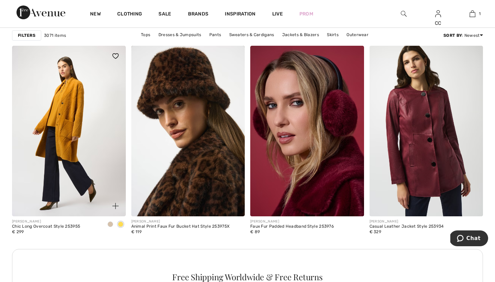
click at [74, 150] on img at bounding box center [69, 131] width 114 height 171
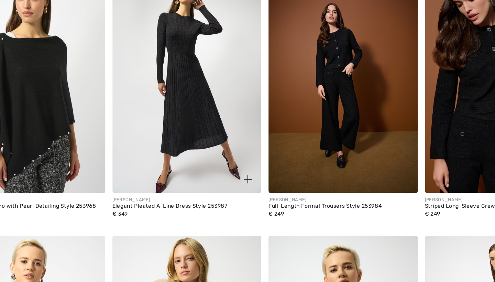
scroll to position [2571, 0]
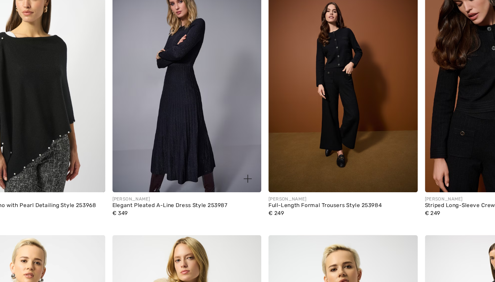
click at [140, 221] on div "Elegant Pleated A-Line Dress Style 253987" at bounding box center [175, 223] width 88 height 5
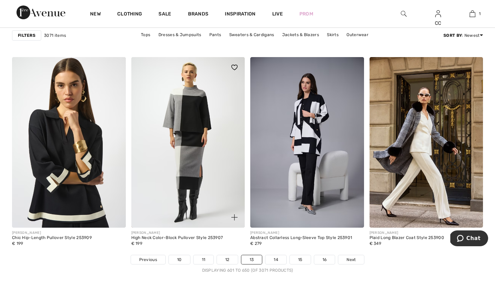
scroll to position [2964, 0]
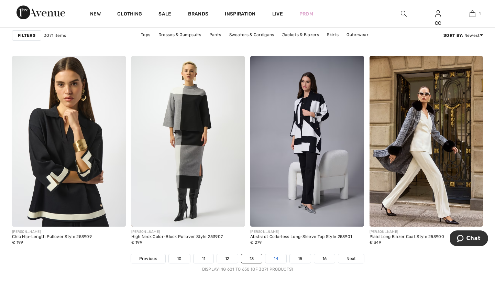
click at [276, 259] on link "14" at bounding box center [275, 258] width 21 height 9
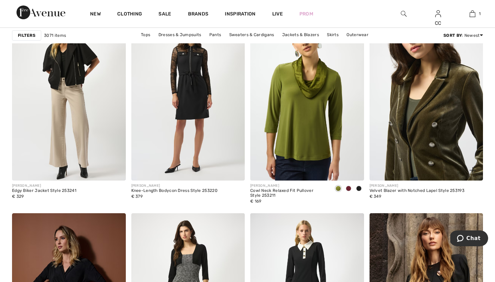
scroll to position [522, 0]
click at [455, 139] on img at bounding box center [427, 95] width 114 height 171
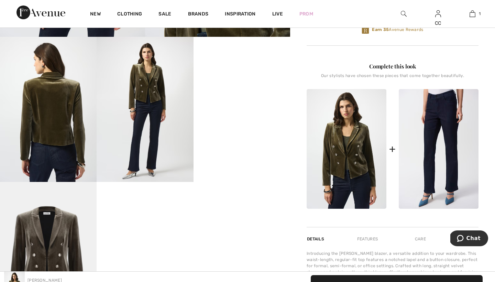
scroll to position [257, 0]
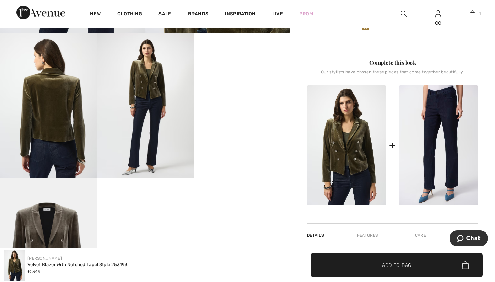
click at [442, 144] on img at bounding box center [439, 145] width 80 height 120
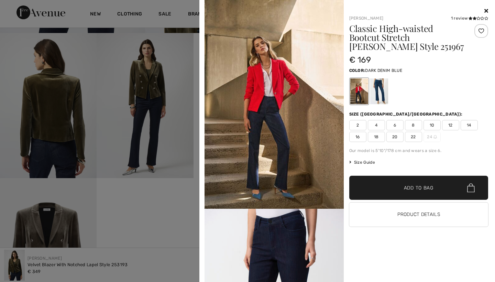
click at [486, 10] on icon at bounding box center [487, 11] width 4 height 6
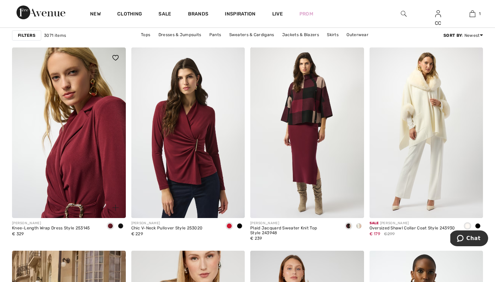
scroll to position [969, 0]
click at [87, 170] on img at bounding box center [69, 132] width 114 height 171
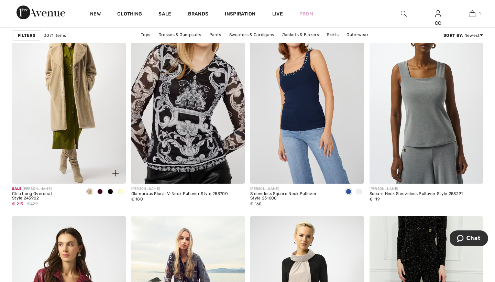
click at [83, 107] on img at bounding box center [69, 98] width 114 height 171
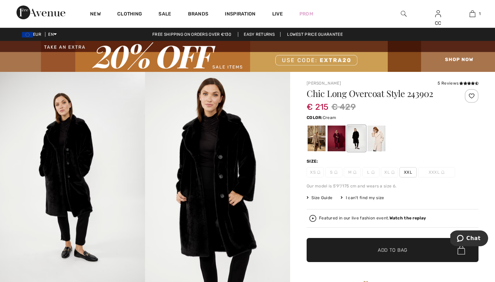
click at [379, 142] on div at bounding box center [377, 139] width 18 height 26
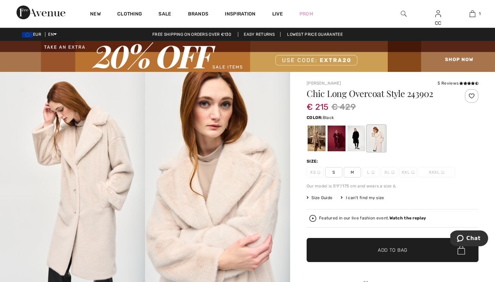
click at [357, 140] on div at bounding box center [357, 139] width 18 height 26
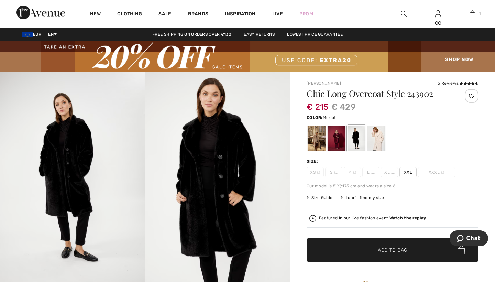
click at [341, 140] on div at bounding box center [337, 139] width 18 height 26
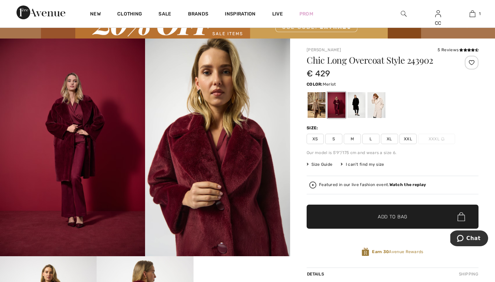
scroll to position [31, 0]
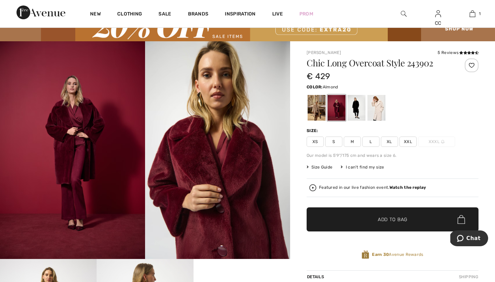
click at [318, 113] on div at bounding box center [317, 108] width 18 height 26
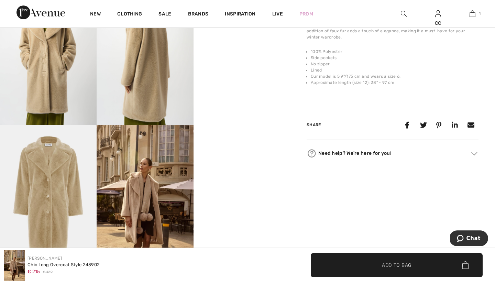
scroll to position [315, 0]
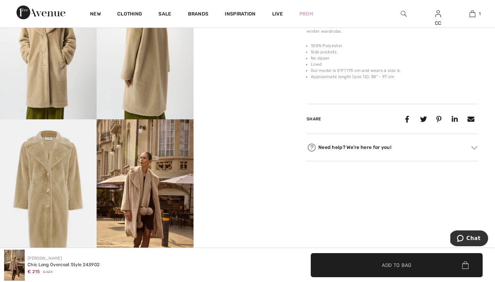
click at [167, 194] on img at bounding box center [145, 191] width 97 height 145
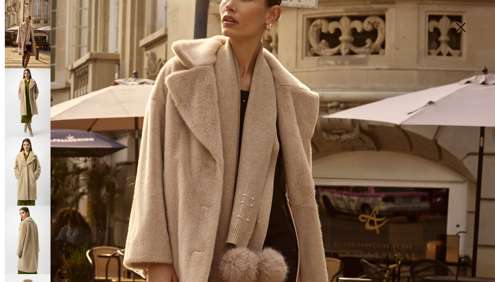
scroll to position [198, 0]
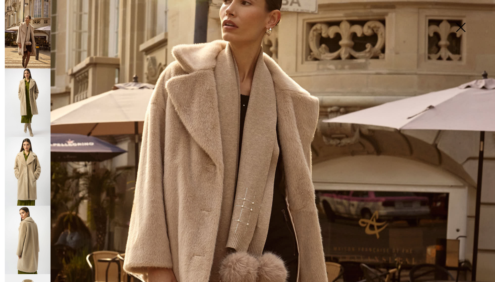
click at [31, 232] on img at bounding box center [28, 240] width 46 height 68
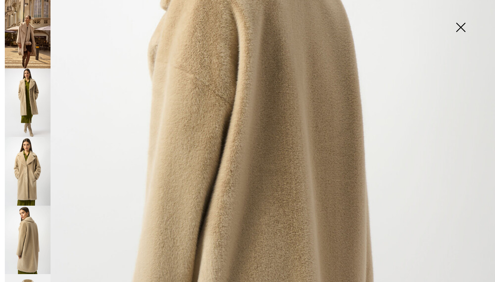
click at [34, 164] on img at bounding box center [28, 171] width 46 height 68
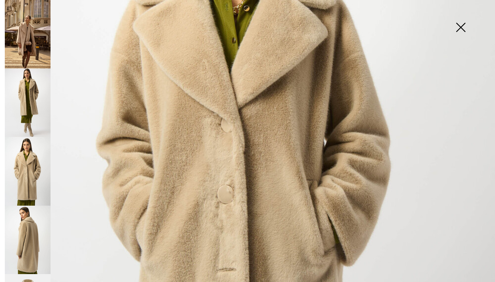
click at [34, 107] on img at bounding box center [28, 102] width 46 height 68
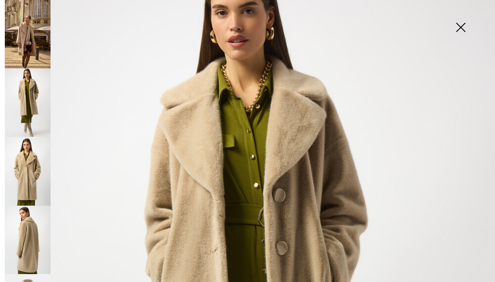
scroll to position [3, 0]
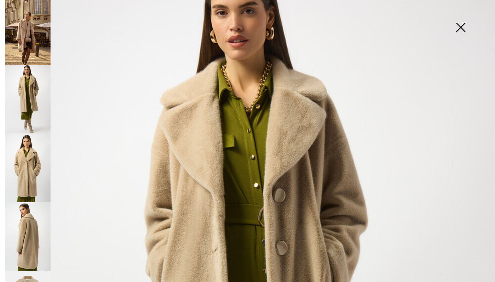
click at [33, 82] on img at bounding box center [28, 99] width 46 height 68
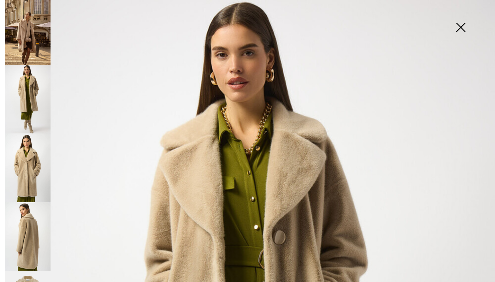
scroll to position [0, 0]
click at [42, 48] on img at bounding box center [28, 31] width 46 height 68
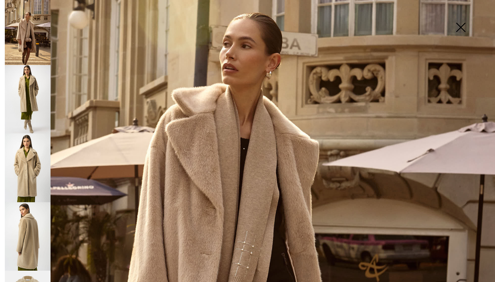
scroll to position [156, 0]
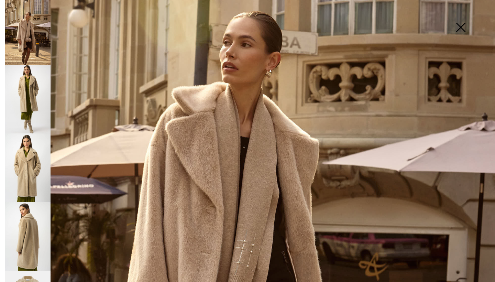
click at [461, 24] on img at bounding box center [461, 27] width 34 height 35
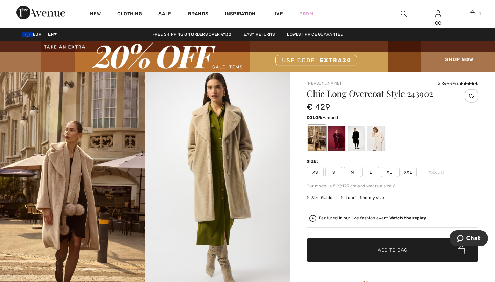
scroll to position [0, 0]
click at [359, 133] on div at bounding box center [357, 139] width 18 height 26
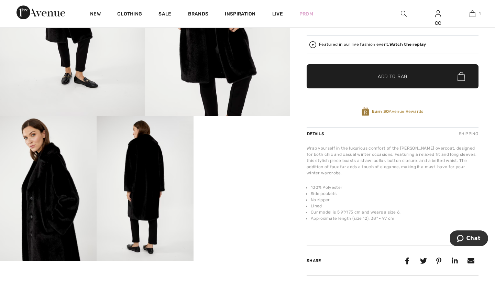
scroll to position [199, 0]
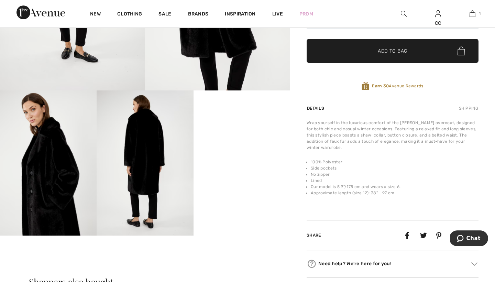
click at [151, 174] on img at bounding box center [145, 162] width 97 height 145
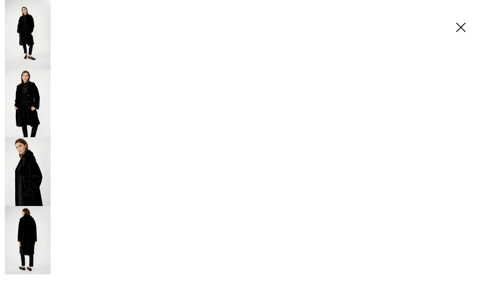
scroll to position [0, 0]
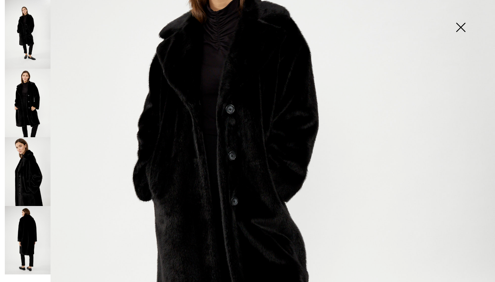
click at [461, 25] on img at bounding box center [461, 27] width 34 height 35
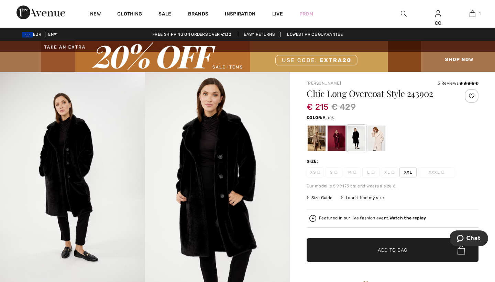
click at [359, 142] on div at bounding box center [357, 139] width 18 height 26
click at [376, 139] on div at bounding box center [377, 139] width 18 height 26
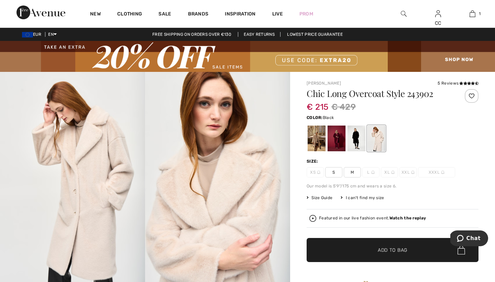
click at [355, 137] on div at bounding box center [357, 139] width 18 height 26
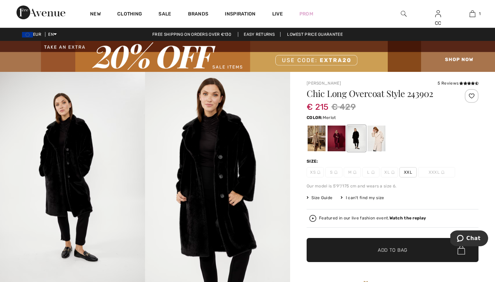
click at [338, 139] on div at bounding box center [337, 139] width 18 height 26
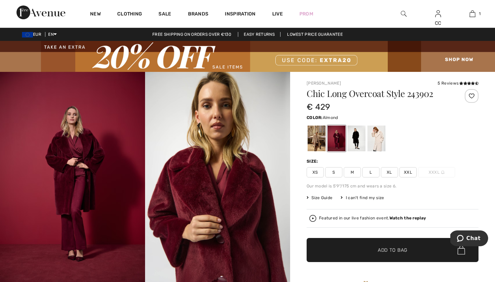
click at [313, 137] on div at bounding box center [317, 139] width 18 height 26
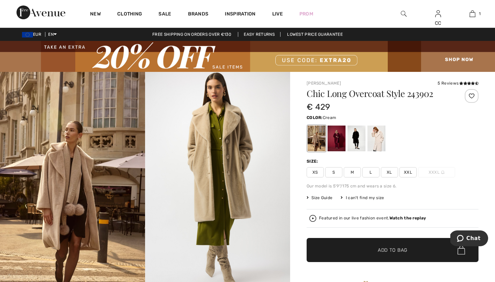
click at [381, 139] on div at bounding box center [377, 139] width 18 height 26
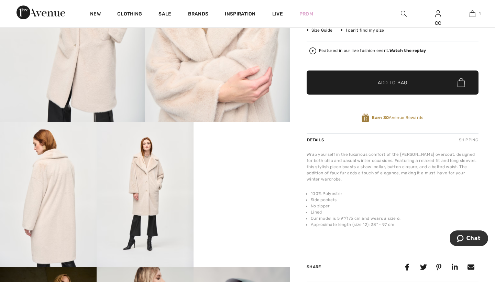
scroll to position [142, 0]
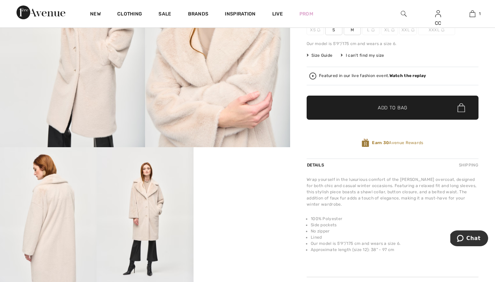
click at [166, 198] on img at bounding box center [145, 219] width 97 height 145
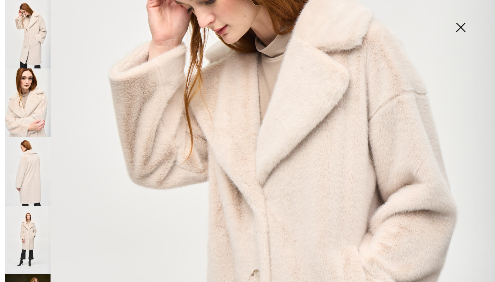
scroll to position [129, 0]
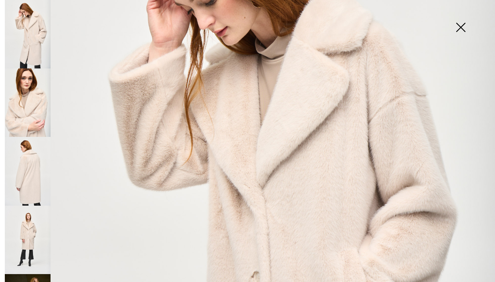
click at [461, 28] on img at bounding box center [461, 27] width 34 height 35
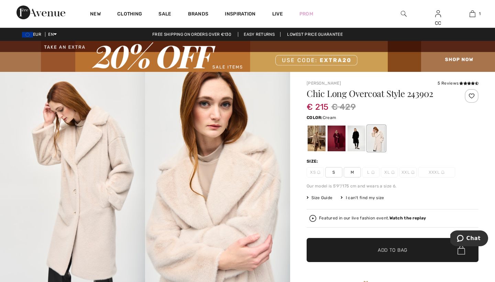
scroll to position [0, 0]
click at [357, 130] on div at bounding box center [357, 139] width 18 height 26
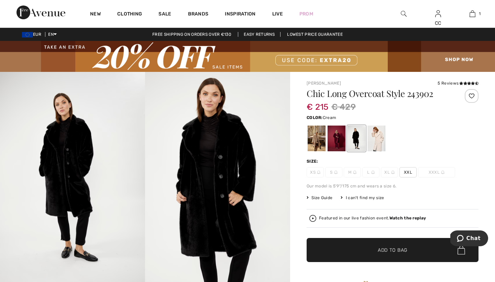
click at [379, 144] on div at bounding box center [377, 139] width 18 height 26
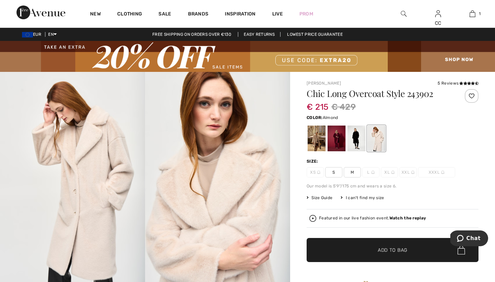
click at [311, 138] on div at bounding box center [317, 139] width 18 height 26
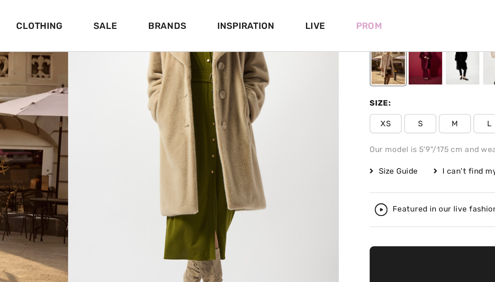
scroll to position [27, 0]
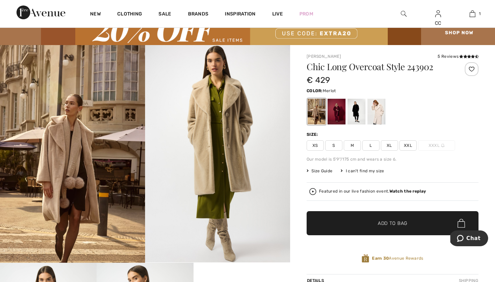
click at [336, 113] on div at bounding box center [337, 112] width 18 height 26
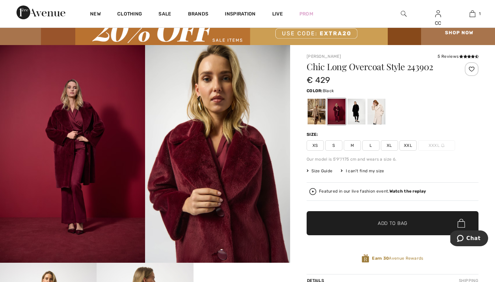
click at [355, 104] on div at bounding box center [357, 112] width 18 height 26
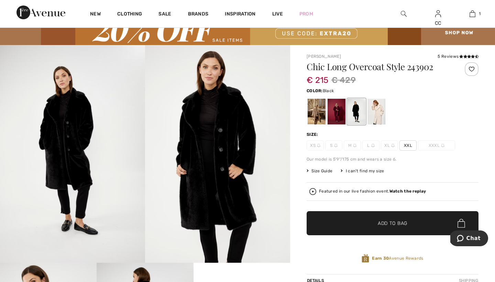
click at [343, 216] on span "✔ Added to Bag Add to Bag" at bounding box center [393, 223] width 172 height 24
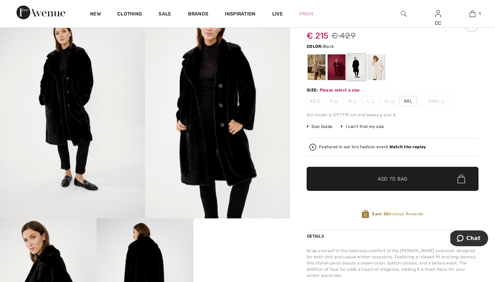
scroll to position [103, 0]
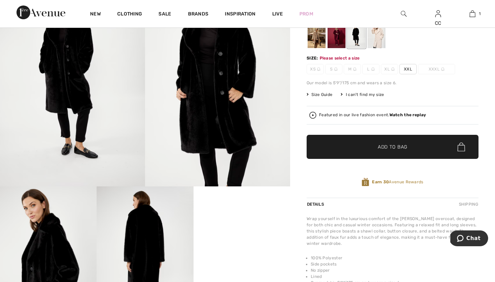
click at [408, 69] on span "XXL" at bounding box center [408, 69] width 17 height 10
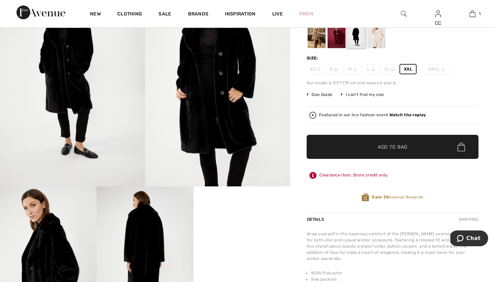
click at [376, 138] on span "✔ Added to Bag Add to Bag" at bounding box center [393, 147] width 172 height 24
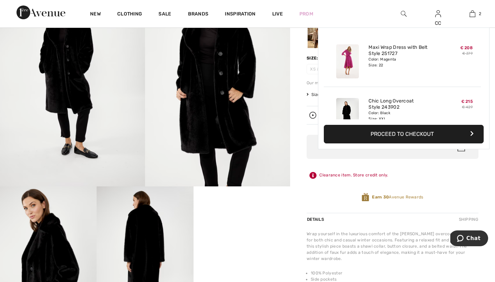
scroll to position [21, 0]
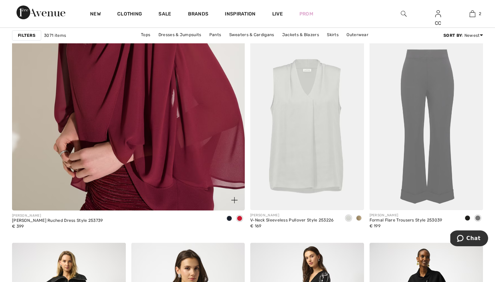
scroll to position [1880, 0]
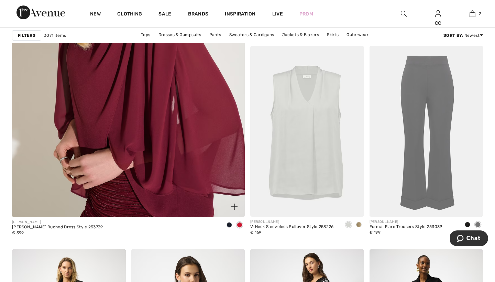
click at [100, 129] on img at bounding box center [128, 52] width 279 height 419
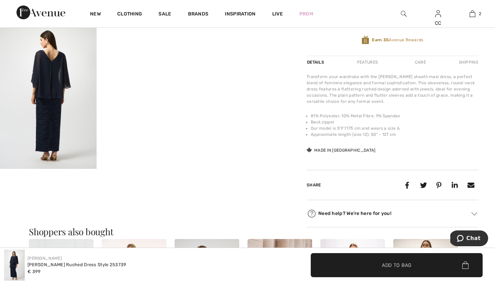
scroll to position [267, 0]
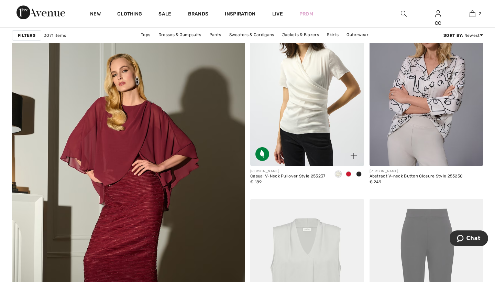
scroll to position [1729, 0]
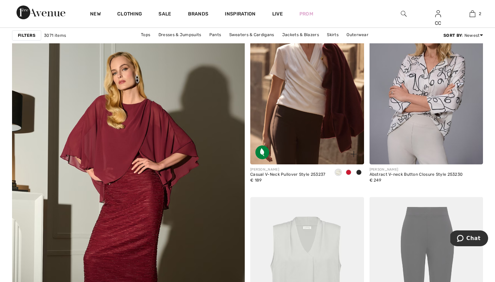
click at [350, 172] on span at bounding box center [349, 173] width 6 height 6
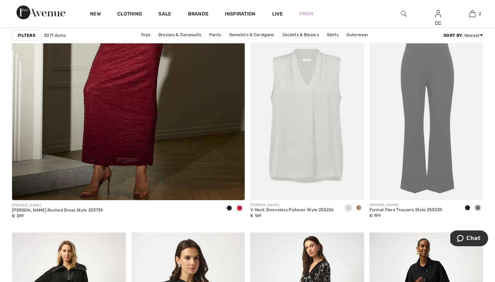
scroll to position [1898, 0]
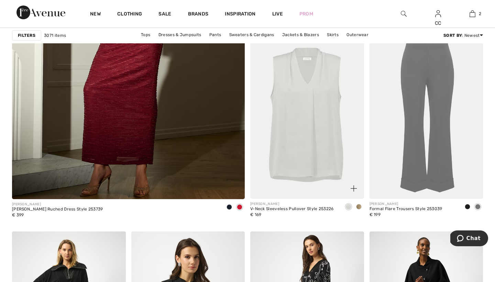
click at [360, 207] on span at bounding box center [359, 207] width 6 height 6
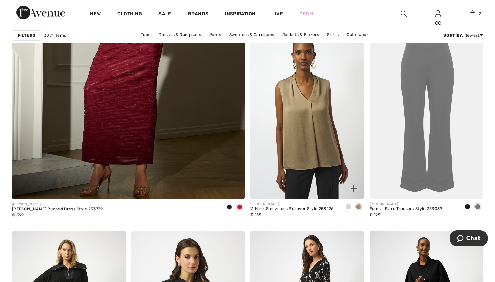
click at [348, 207] on span at bounding box center [349, 207] width 6 height 6
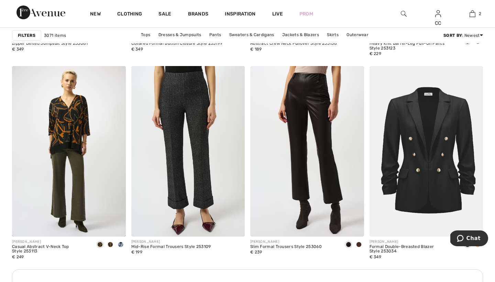
scroll to position [2267, 0]
click at [445, 168] on img at bounding box center [427, 151] width 114 height 171
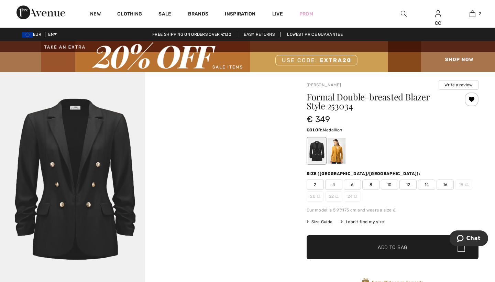
click at [342, 152] on div at bounding box center [337, 151] width 18 height 26
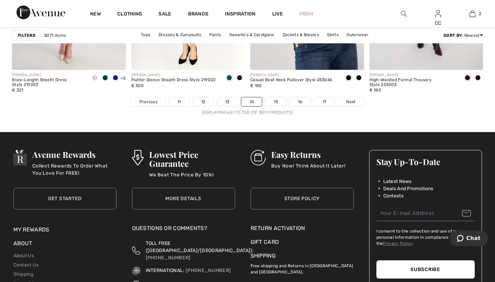
scroll to position [3126, 0]
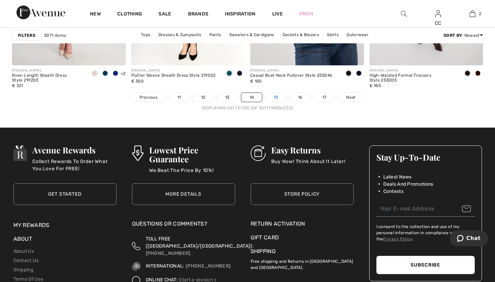
click at [271, 96] on link "15" at bounding box center [275, 97] width 21 height 9
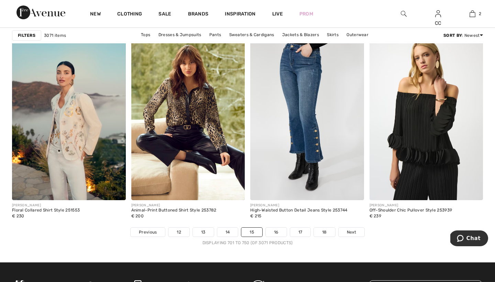
scroll to position [2993, 0]
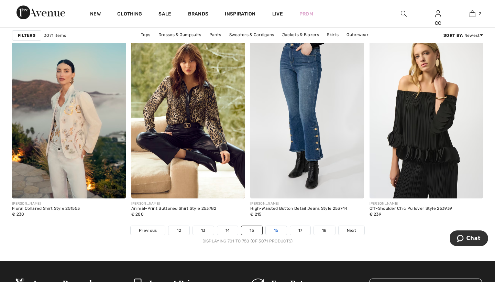
click at [277, 232] on link "16" at bounding box center [276, 230] width 21 height 9
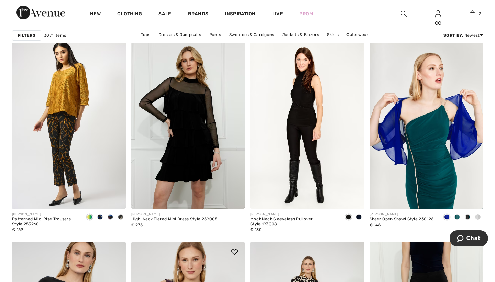
scroll to position [491, 0]
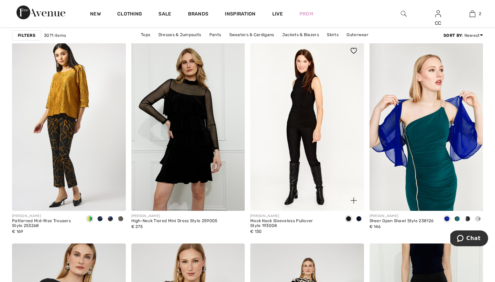
click at [358, 219] on span at bounding box center [359, 219] width 6 height 6
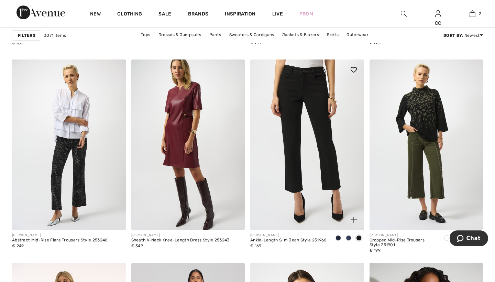
scroll to position [2070, 0]
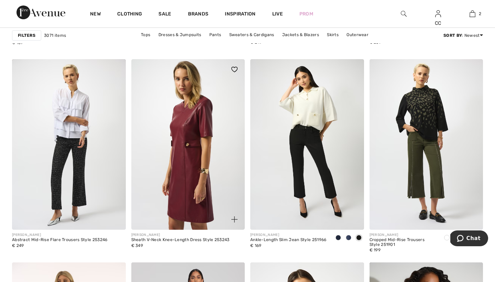
click at [196, 151] on img at bounding box center [188, 144] width 114 height 171
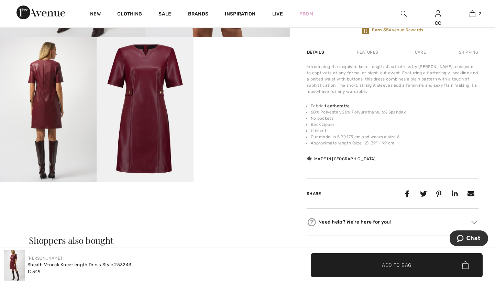
scroll to position [254, 0]
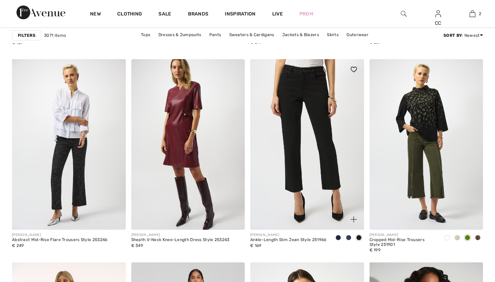
scroll to position [2070, 0]
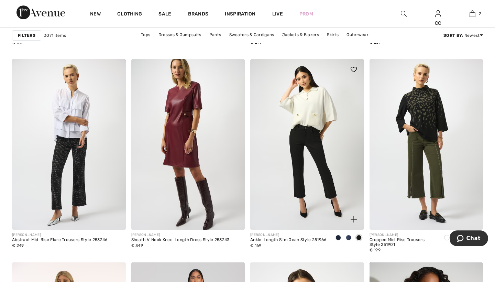
click at [348, 237] on span at bounding box center [349, 238] width 6 height 6
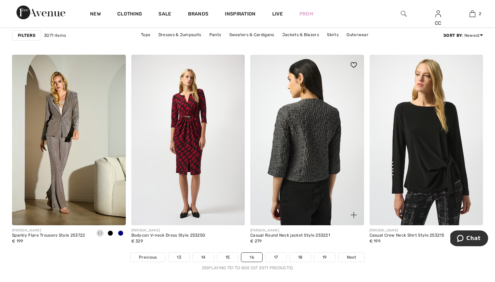
scroll to position [2969, 0]
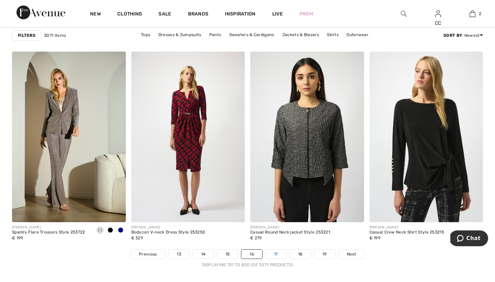
click at [276, 254] on link "17" at bounding box center [276, 254] width 21 height 9
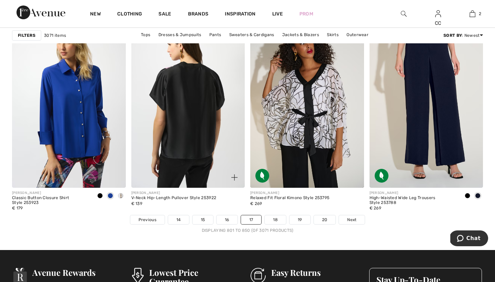
scroll to position [3009, 0]
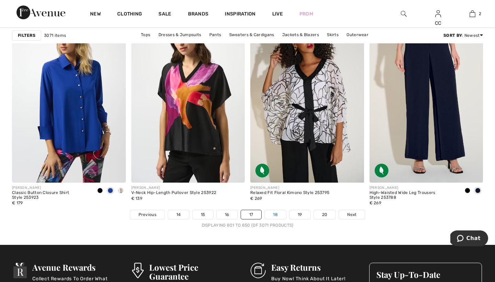
click at [278, 216] on link "18" at bounding box center [275, 214] width 21 height 9
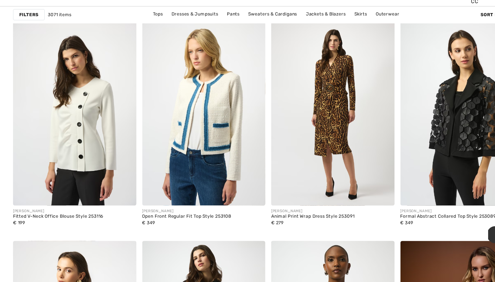
scroll to position [2579, 0]
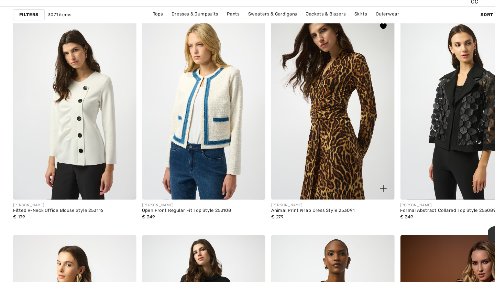
click at [319, 122] on img at bounding box center [307, 121] width 114 height 171
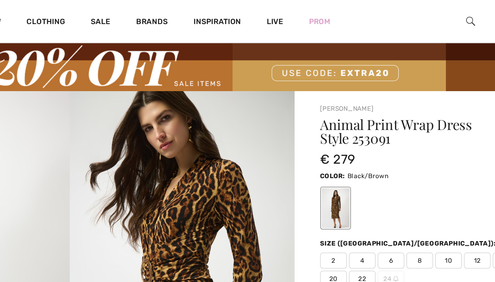
scroll to position [13, 0]
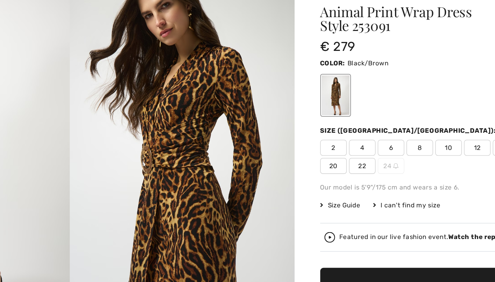
click at [325, 175] on span "22" at bounding box center [333, 180] width 17 height 10
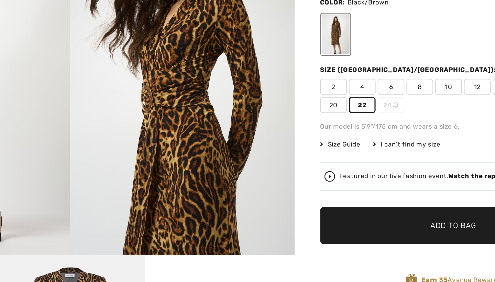
scroll to position [28, 0]
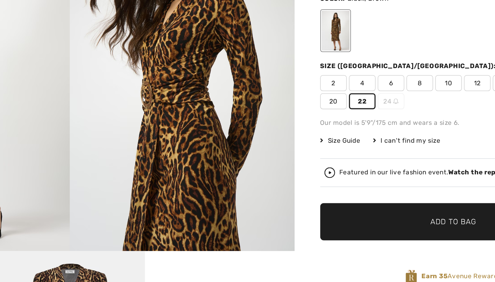
click at [307, 231] on span "✔ Added to Bag Add to Bag" at bounding box center [393, 243] width 172 height 24
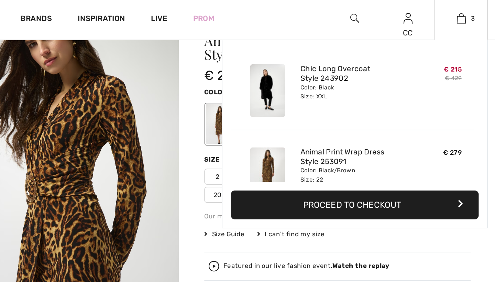
scroll to position [56, 0]
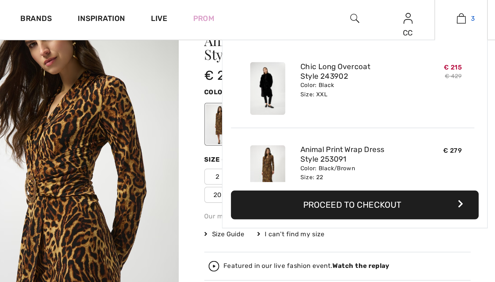
click at [456, 12] on link "3" at bounding box center [473, 14] width 34 height 8
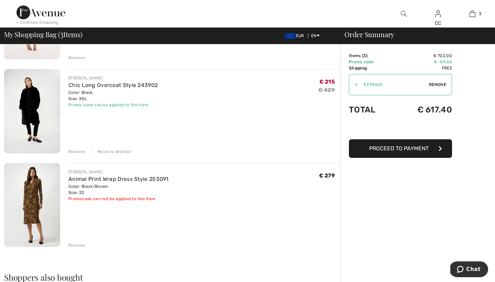
scroll to position [125, 0]
click at [114, 151] on div "Move to Wishlist" at bounding box center [111, 152] width 39 height 6
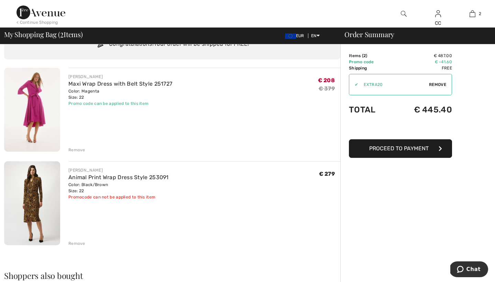
scroll to position [34, 0]
click at [81, 243] on div "Remove" at bounding box center [76, 243] width 17 height 6
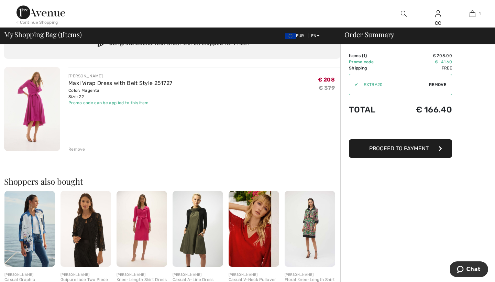
click at [413, 149] on span "Proceed to Payment" at bounding box center [398, 148] width 59 height 7
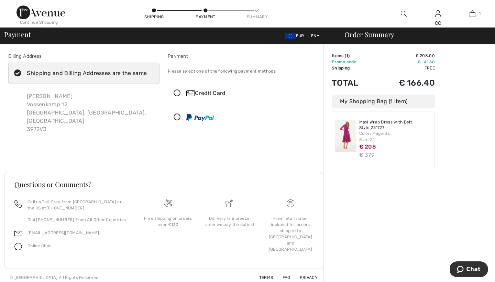
click at [177, 91] on icon at bounding box center [177, 93] width 18 height 7
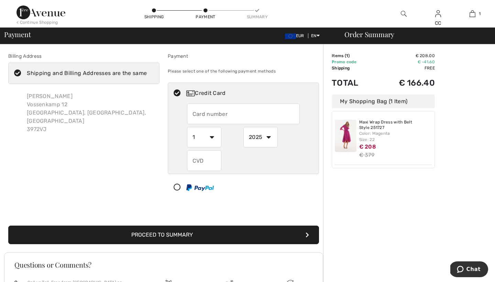
click at [221, 115] on input "text" at bounding box center [243, 114] width 113 height 21
type input "4837020051610359"
select select "11"
select select "2028"
click at [211, 157] on input "text" at bounding box center [204, 160] width 34 height 21
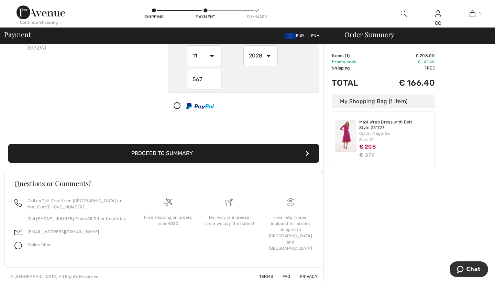
scroll to position [83, 0]
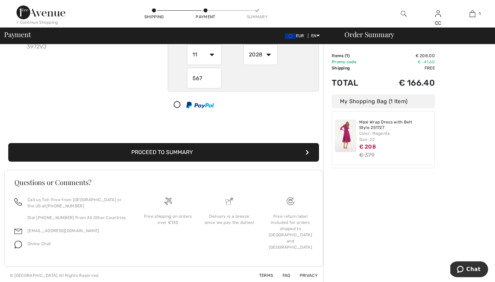
type input "567"
click at [221, 151] on button "Proceed to Summary" at bounding box center [163, 152] width 311 height 19
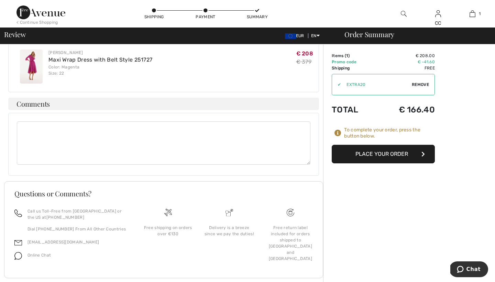
scroll to position [207, 0]
click at [370, 153] on button "Place Your Order" at bounding box center [383, 154] width 103 height 19
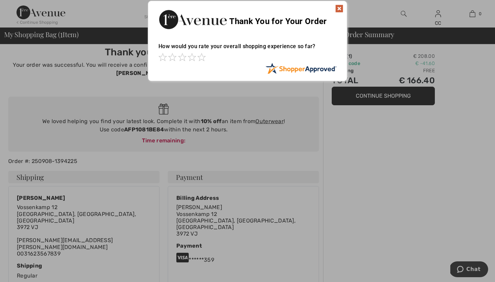
scroll to position [7, 0]
click at [338, 7] on img at bounding box center [339, 8] width 8 height 8
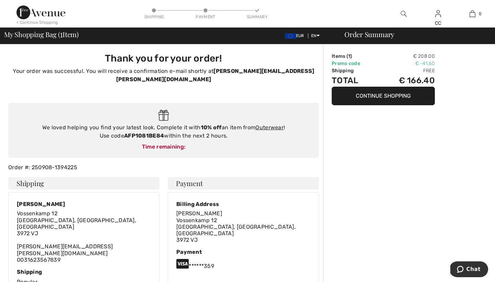
scroll to position [0, 0]
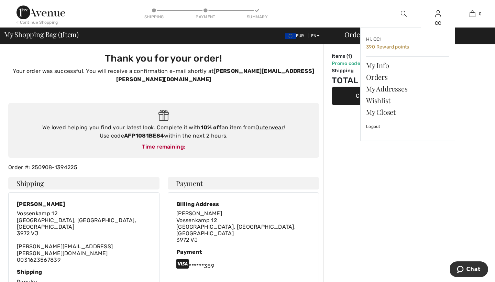
click at [438, 14] on img at bounding box center [438, 14] width 6 height 8
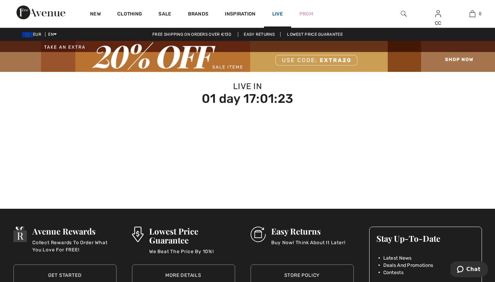
click at [280, 10] on link "Live" at bounding box center [277, 13] width 11 height 7
click at [308, 10] on link "Prom" at bounding box center [307, 13] width 14 height 7
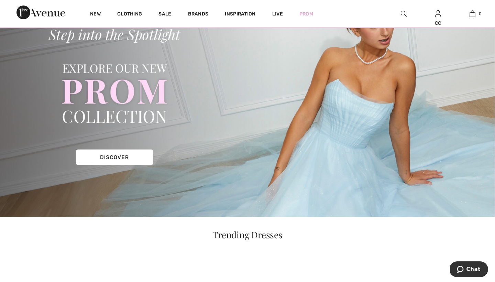
scroll to position [55, 0]
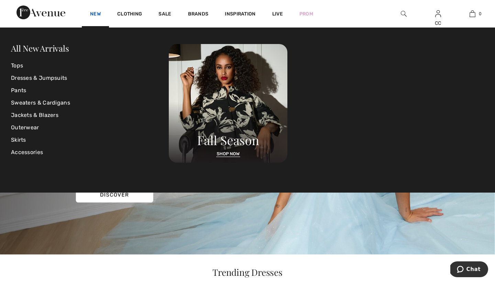
click at [98, 11] on link "New" at bounding box center [95, 14] width 11 height 7
